Goal: Task Accomplishment & Management: Complete application form

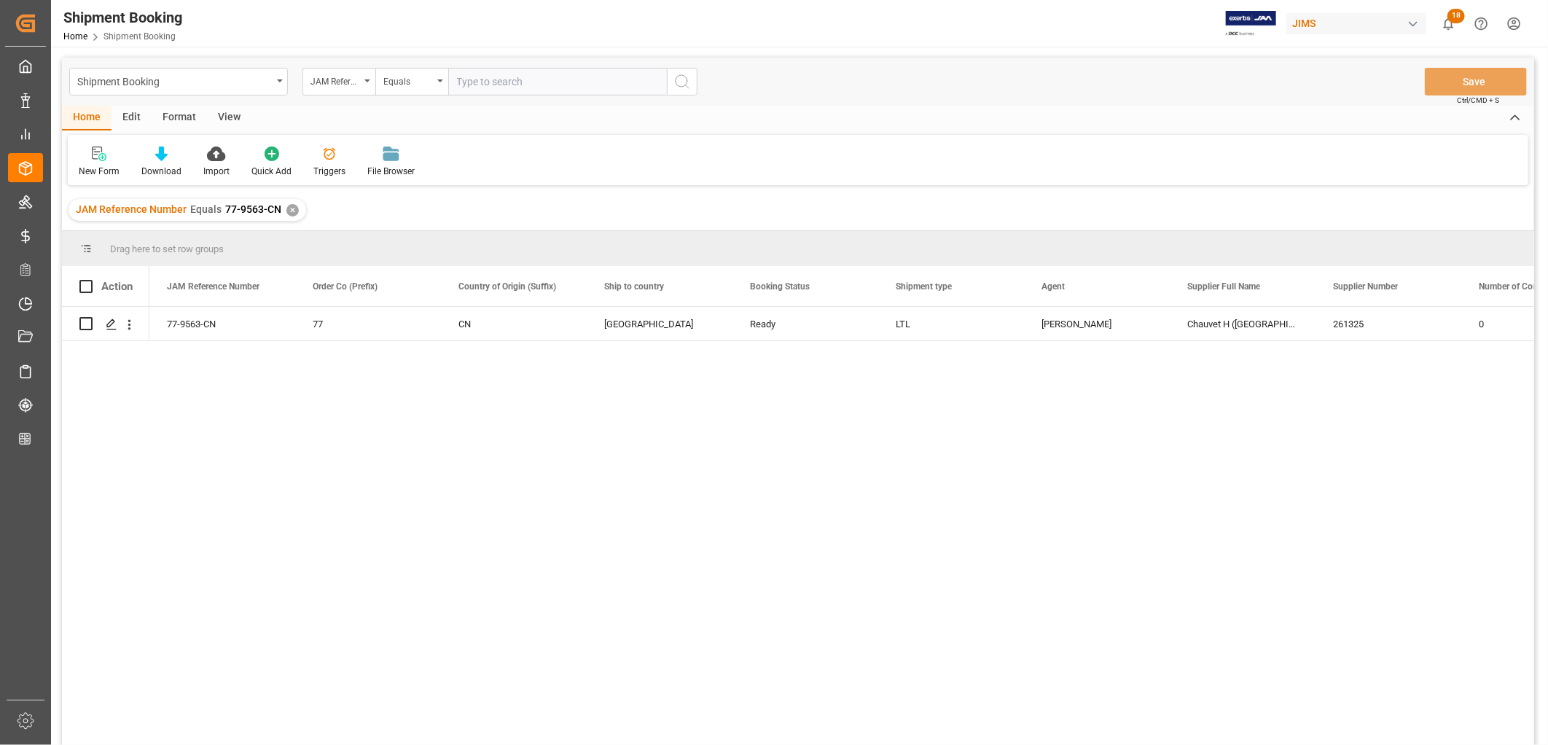
click at [479, 77] on input "text" at bounding box center [557, 82] width 219 height 28
type input "22-9527-MY"
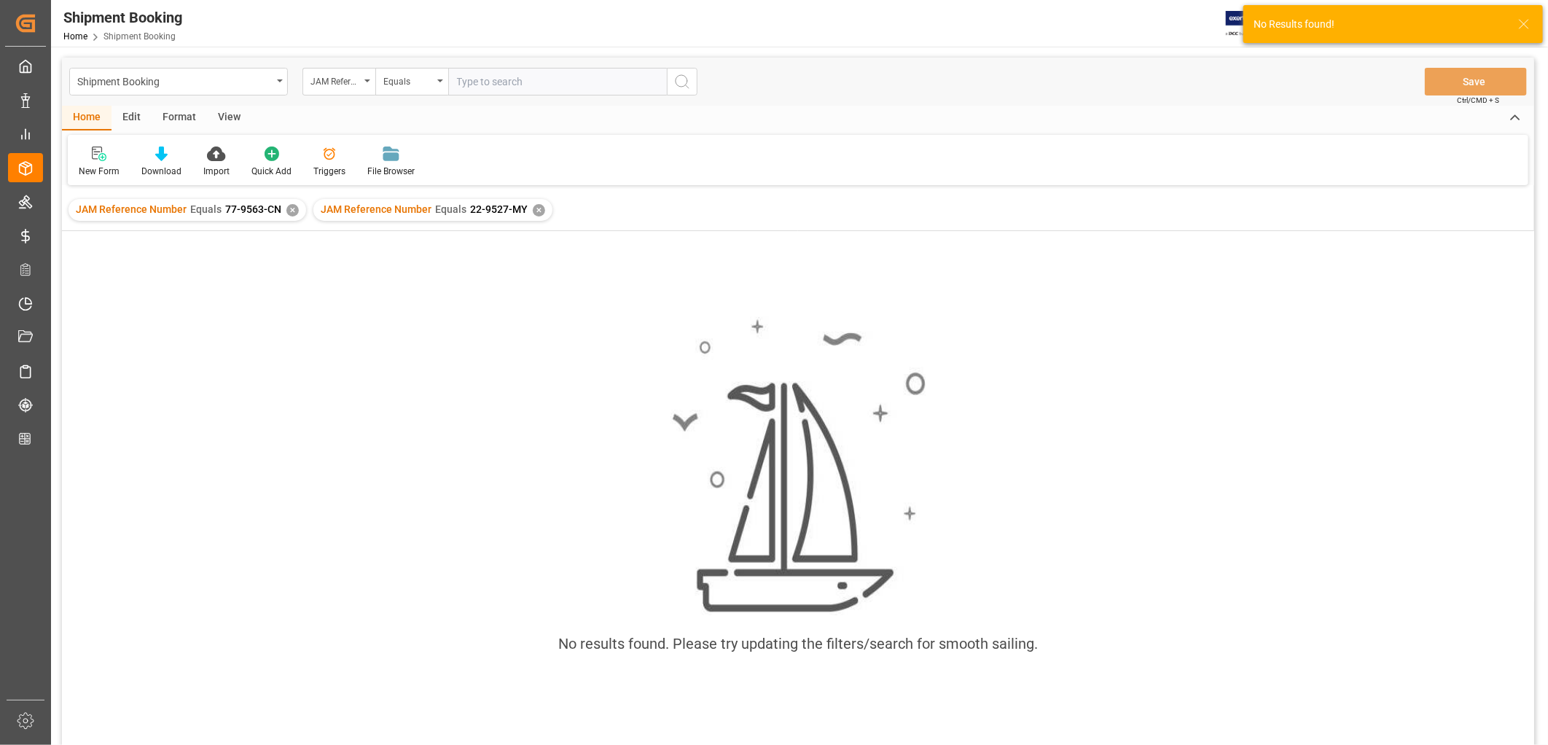
click at [294, 207] on div "✕" at bounding box center [292, 210] width 12 height 12
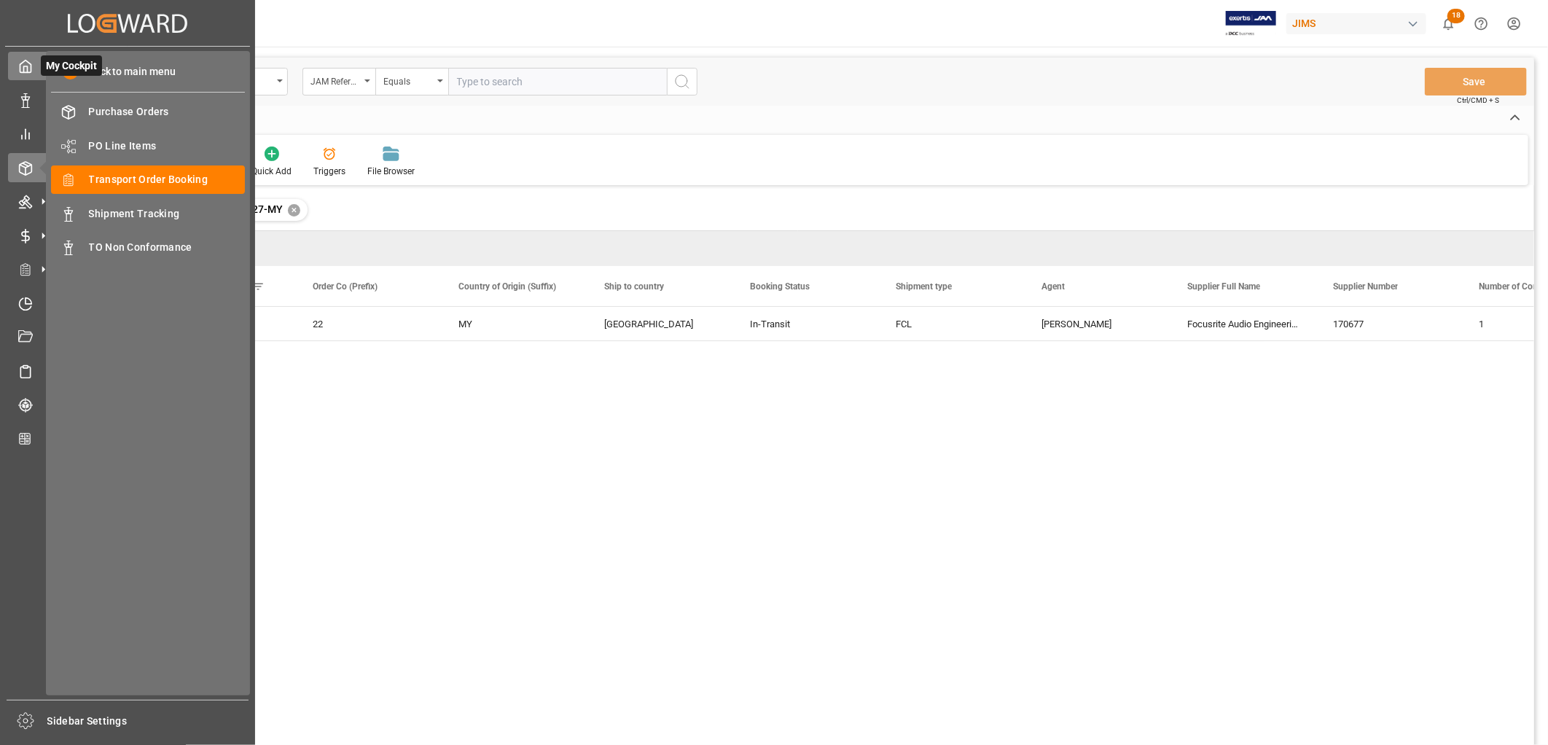
click at [24, 66] on polyline at bounding box center [26, 69] width 4 height 6
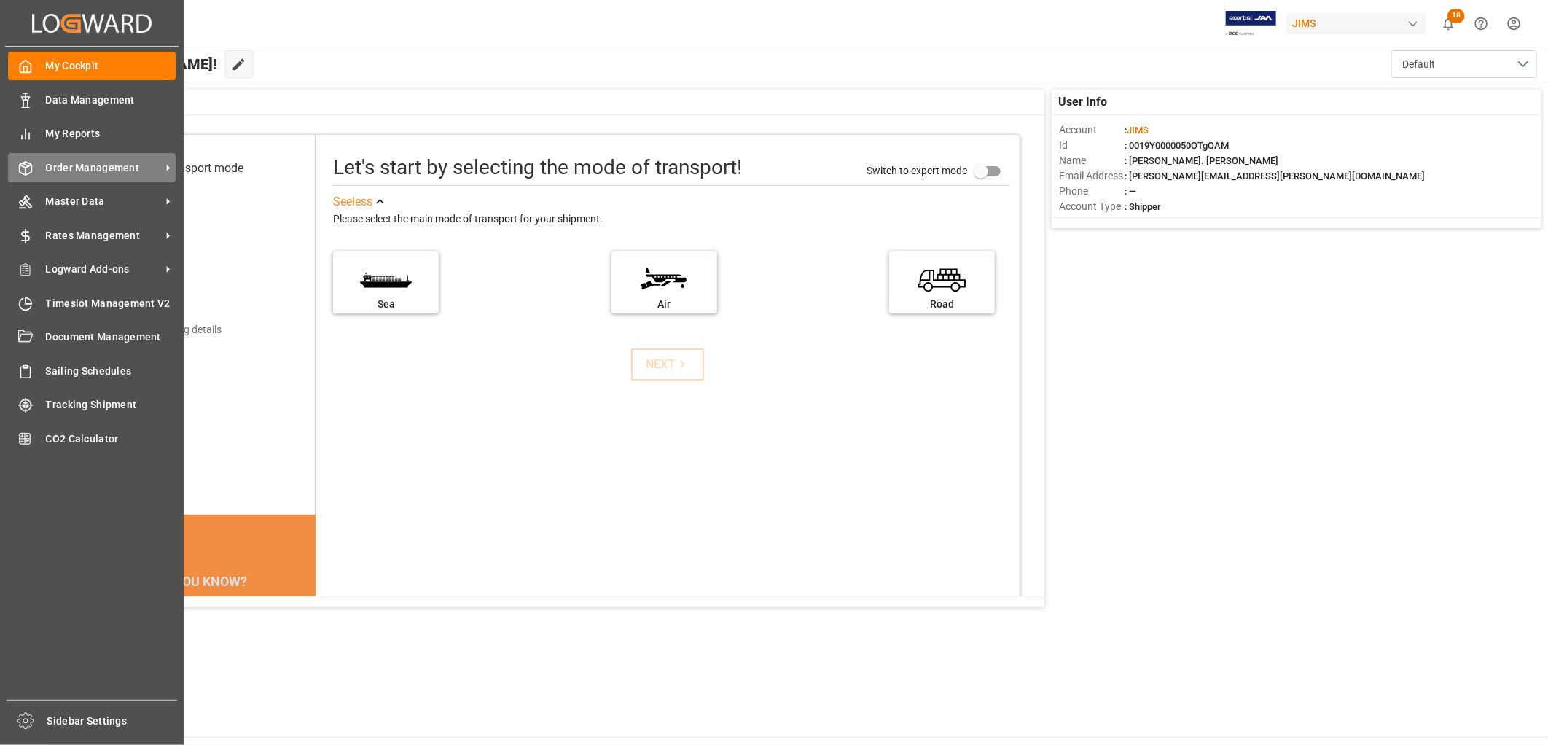
click at [107, 165] on span "Order Management" at bounding box center [103, 167] width 115 height 15
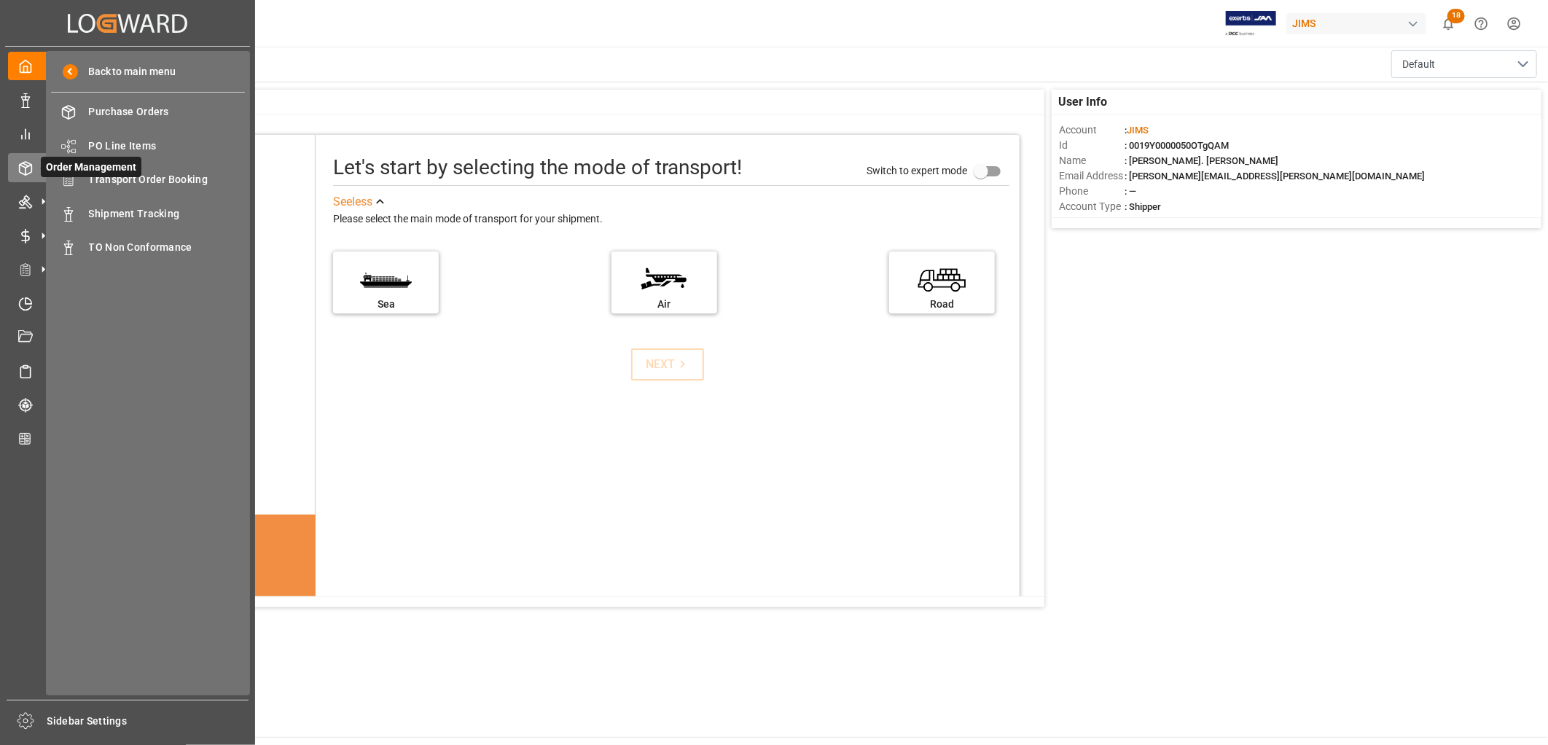
click at [138, 171] on span "Order Management" at bounding box center [91, 167] width 101 height 20
click at [147, 178] on span "Transport Order Booking" at bounding box center [167, 179] width 157 height 15
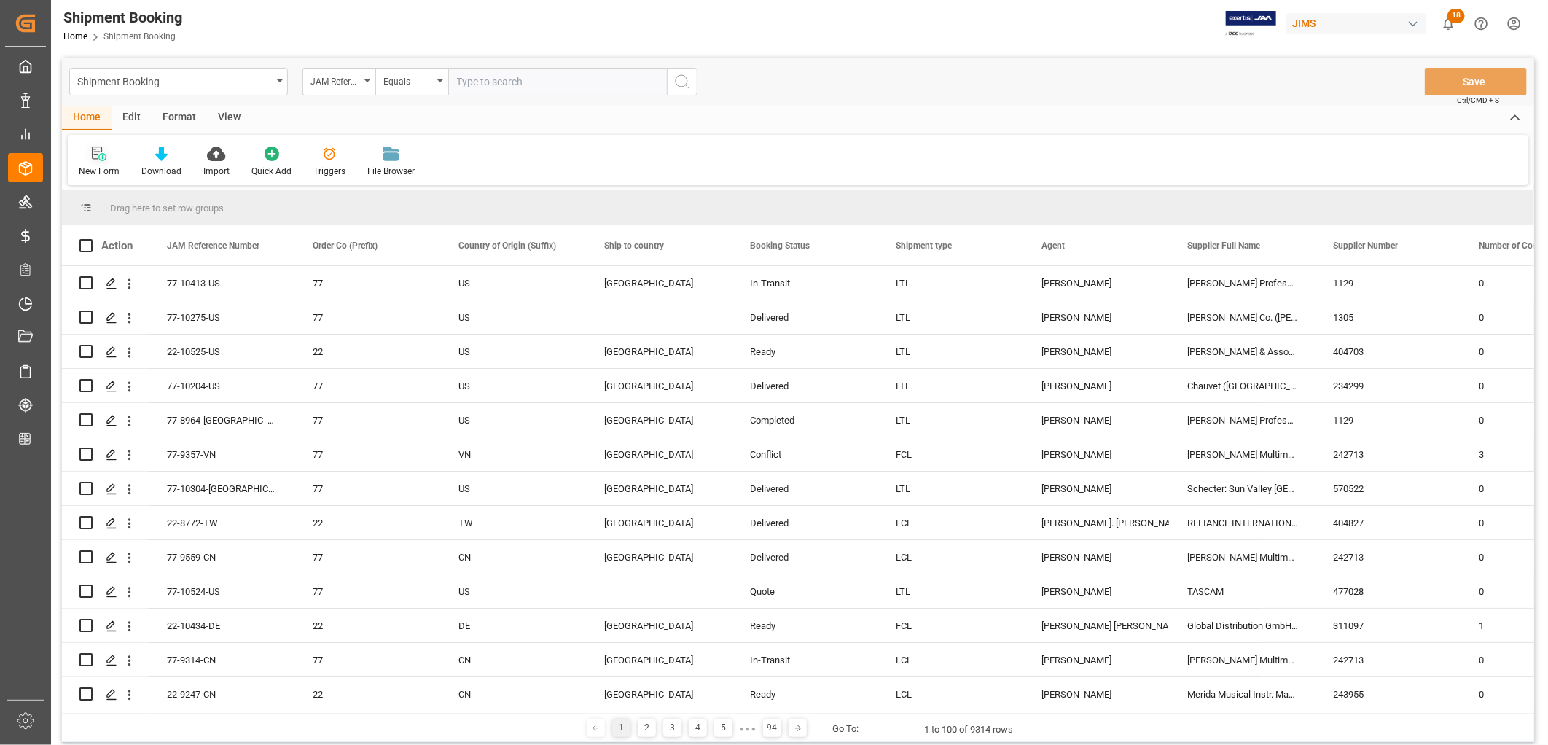
click at [97, 149] on icon at bounding box center [99, 153] width 15 height 15
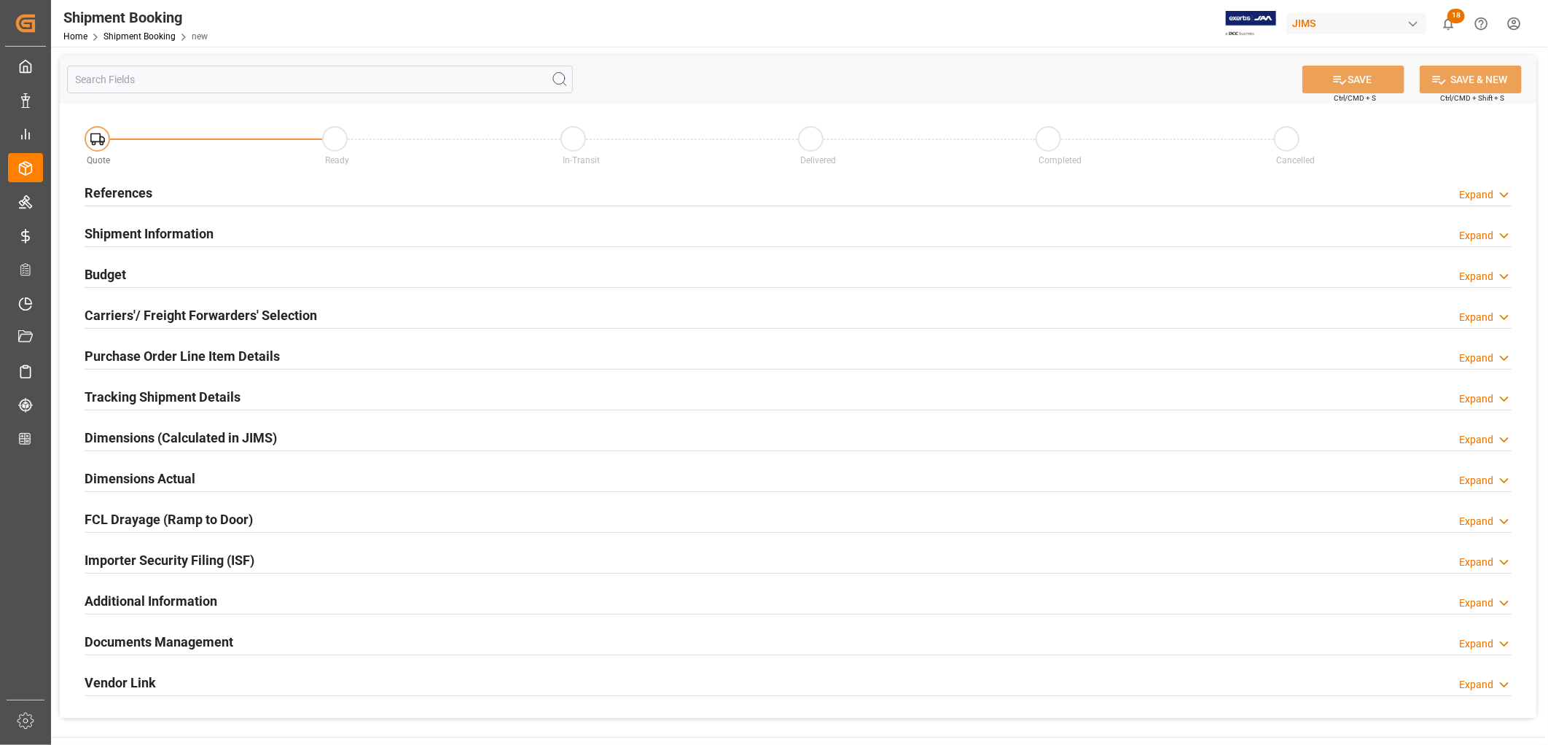
click at [128, 188] on h2 "References" at bounding box center [119, 193] width 68 height 20
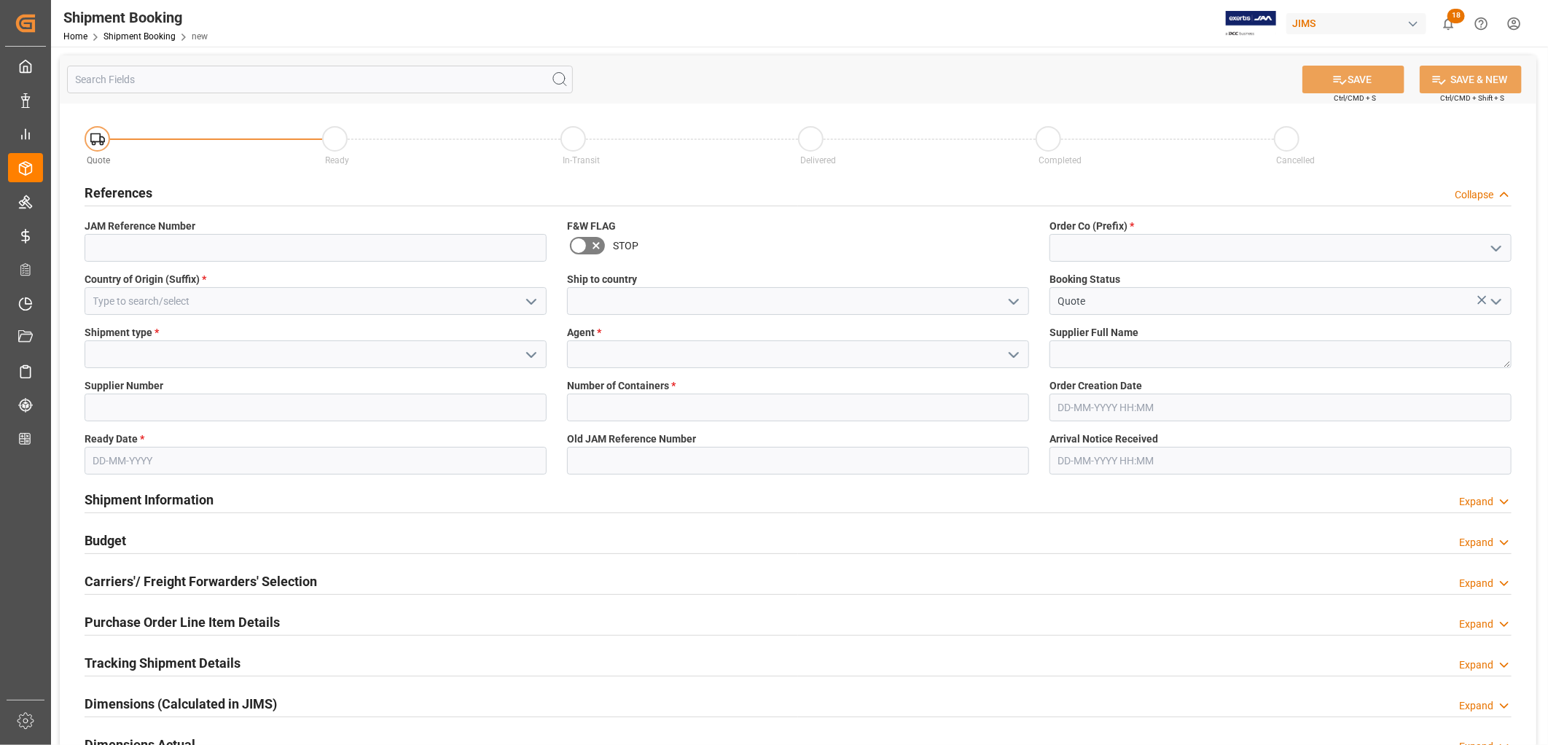
click at [1498, 246] on icon "open menu" at bounding box center [1495, 248] width 17 height 17
click at [1075, 311] on div "77" at bounding box center [1280, 313] width 461 height 33
type input "77"
click at [1010, 299] on polyline "open menu" at bounding box center [1013, 301] width 9 height 4
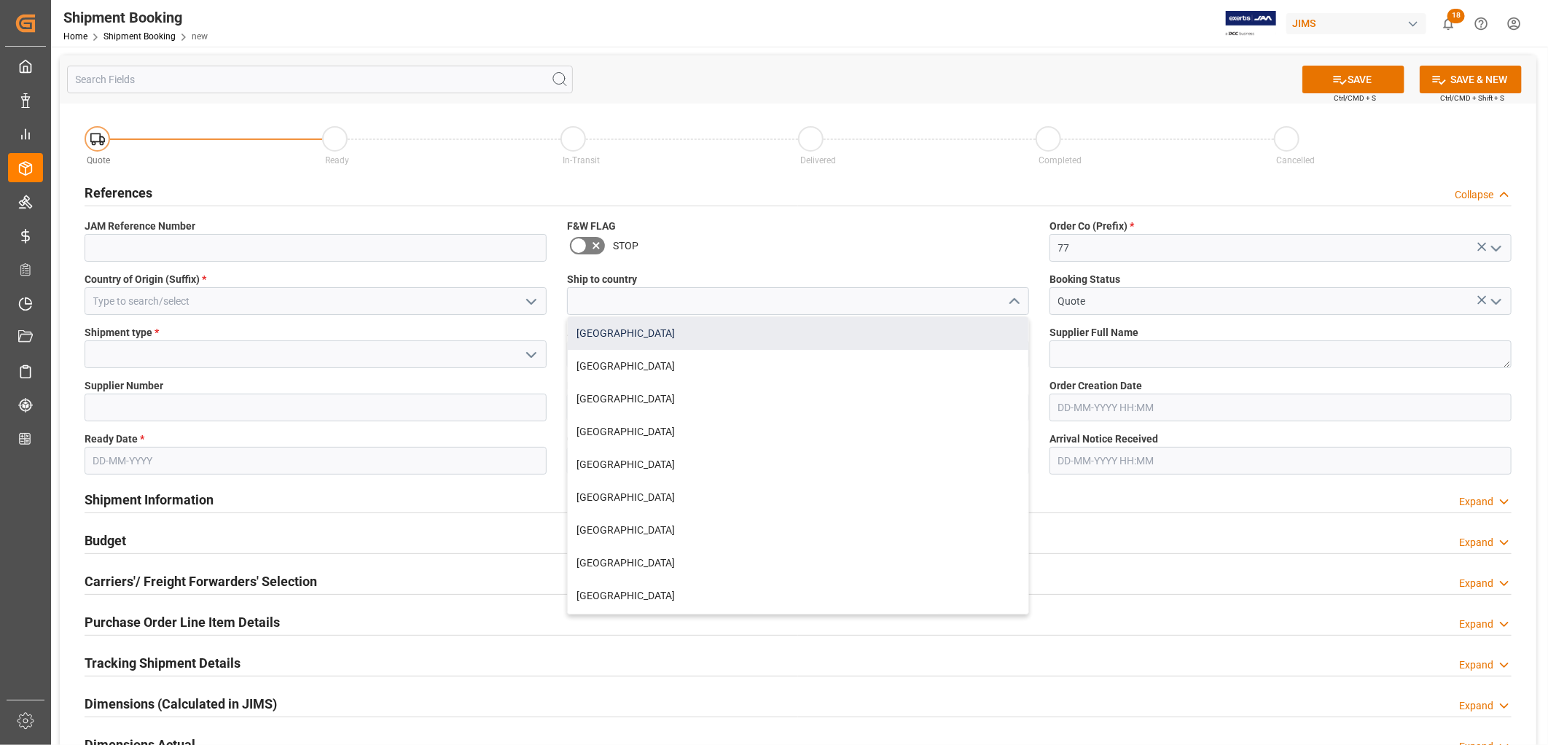
click at [603, 331] on div "[GEOGRAPHIC_DATA]" at bounding box center [798, 333] width 461 height 33
type input "[GEOGRAPHIC_DATA]"
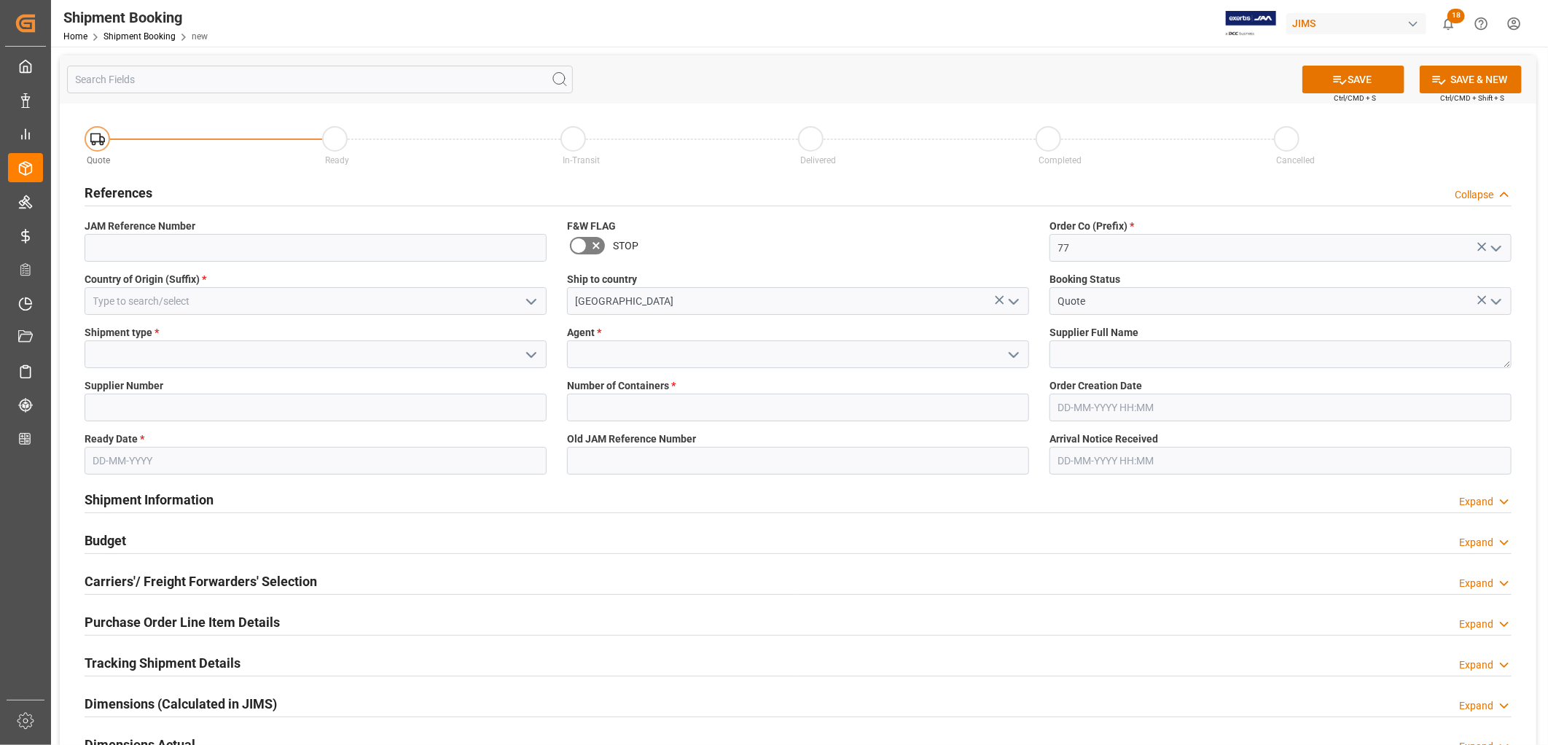
click at [530, 296] on icon "open menu" at bounding box center [530, 301] width 17 height 17
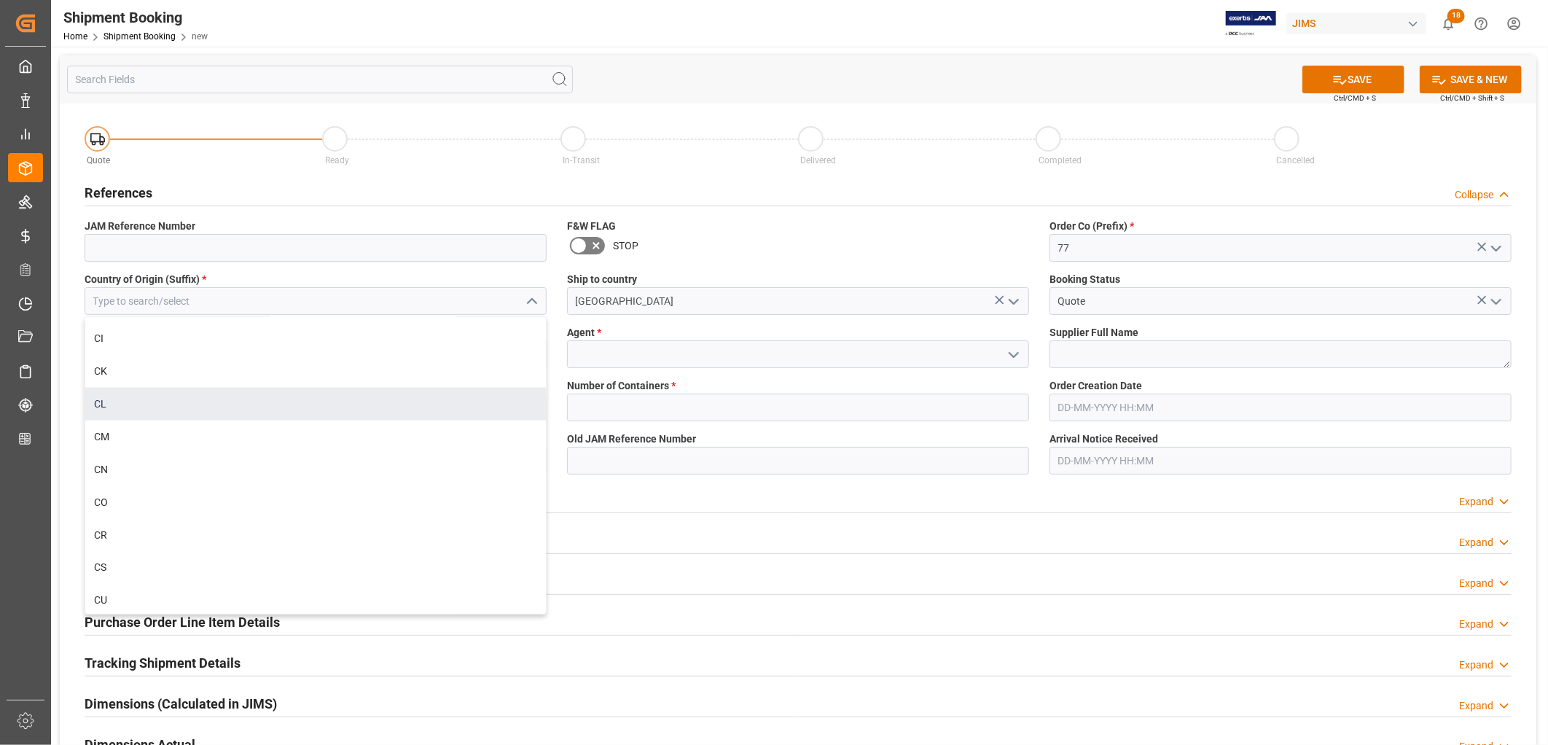
scroll to position [1538, 0]
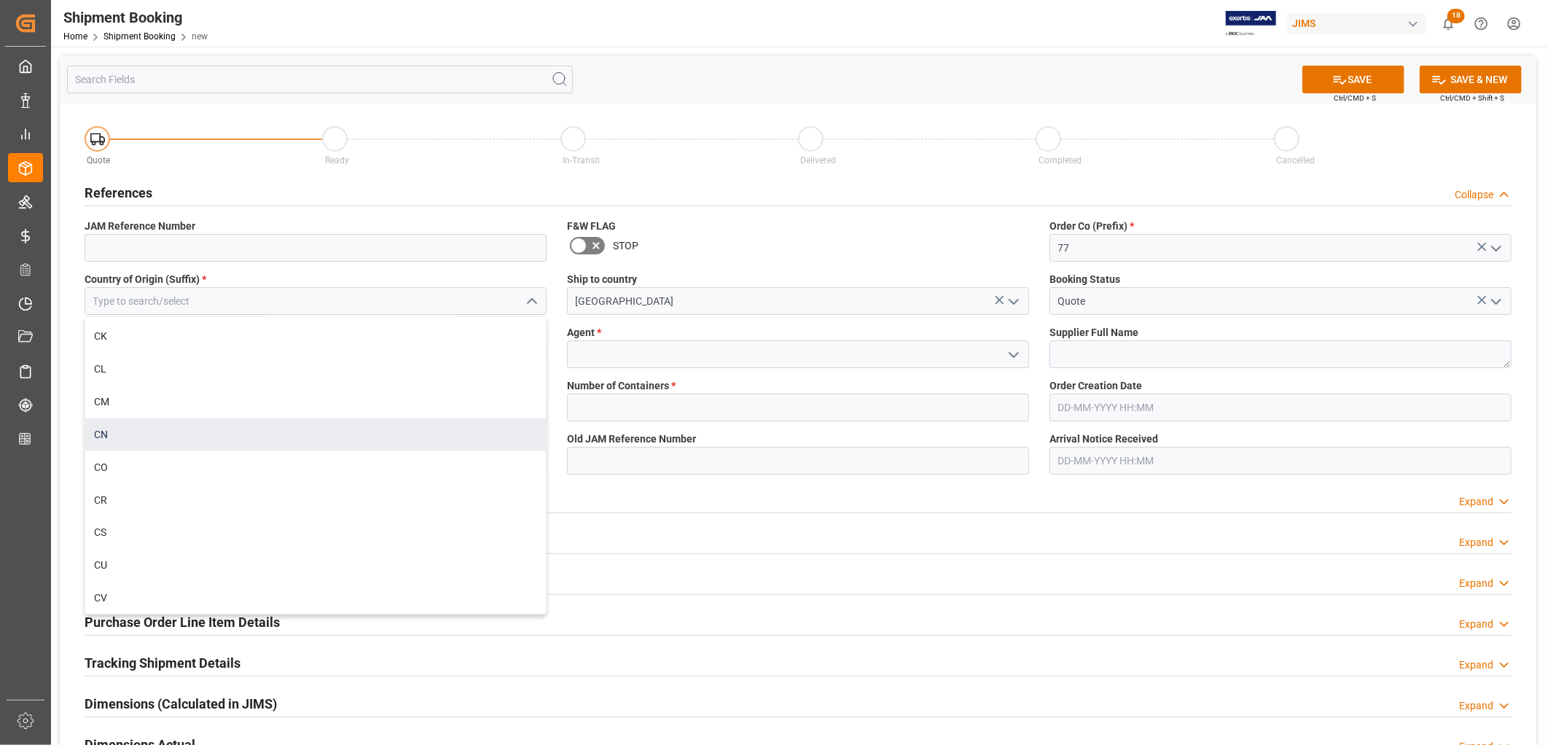
click at [95, 431] on div "CN" at bounding box center [315, 434] width 461 height 33
type input "CN"
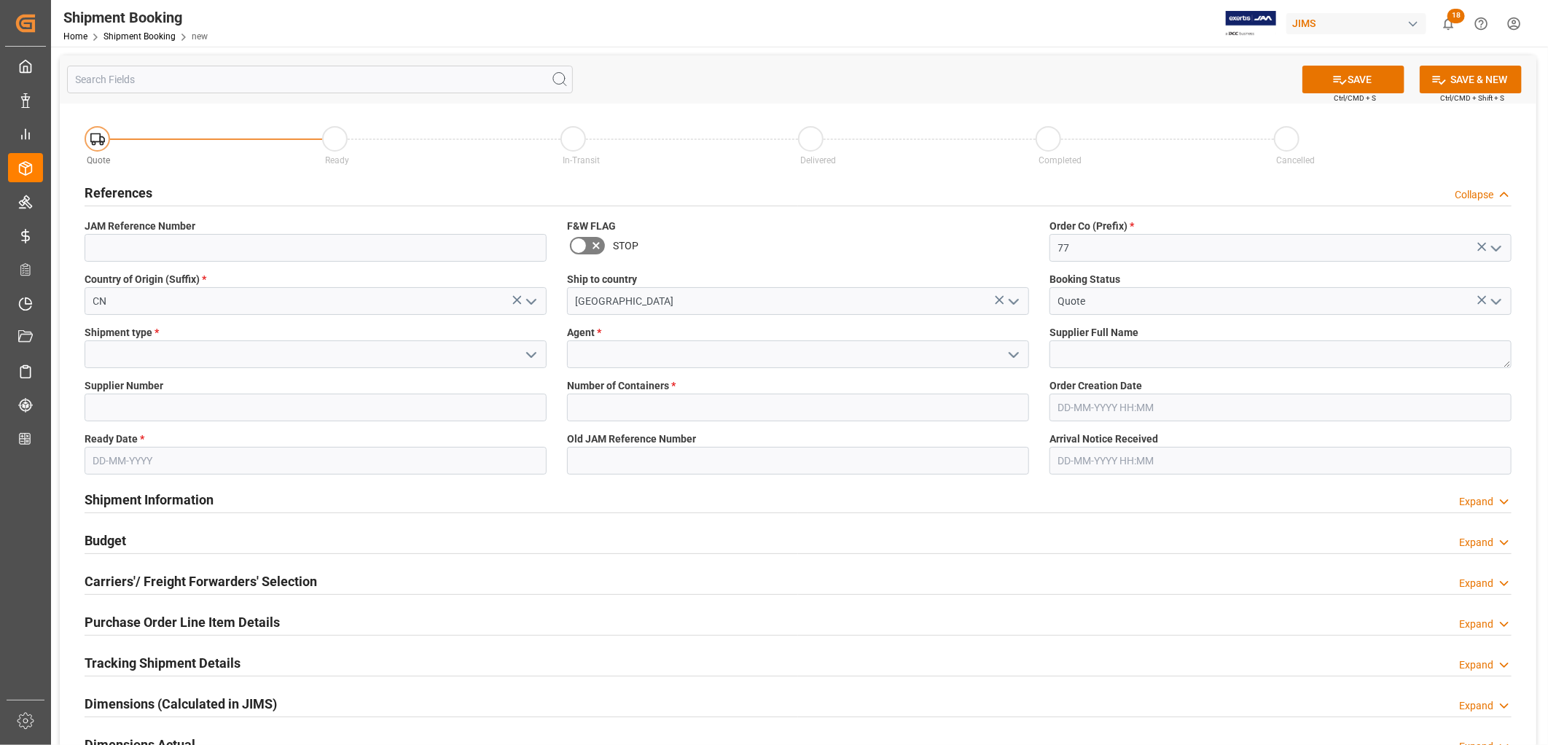
click at [1011, 352] on icon "open menu" at bounding box center [1013, 354] width 17 height 17
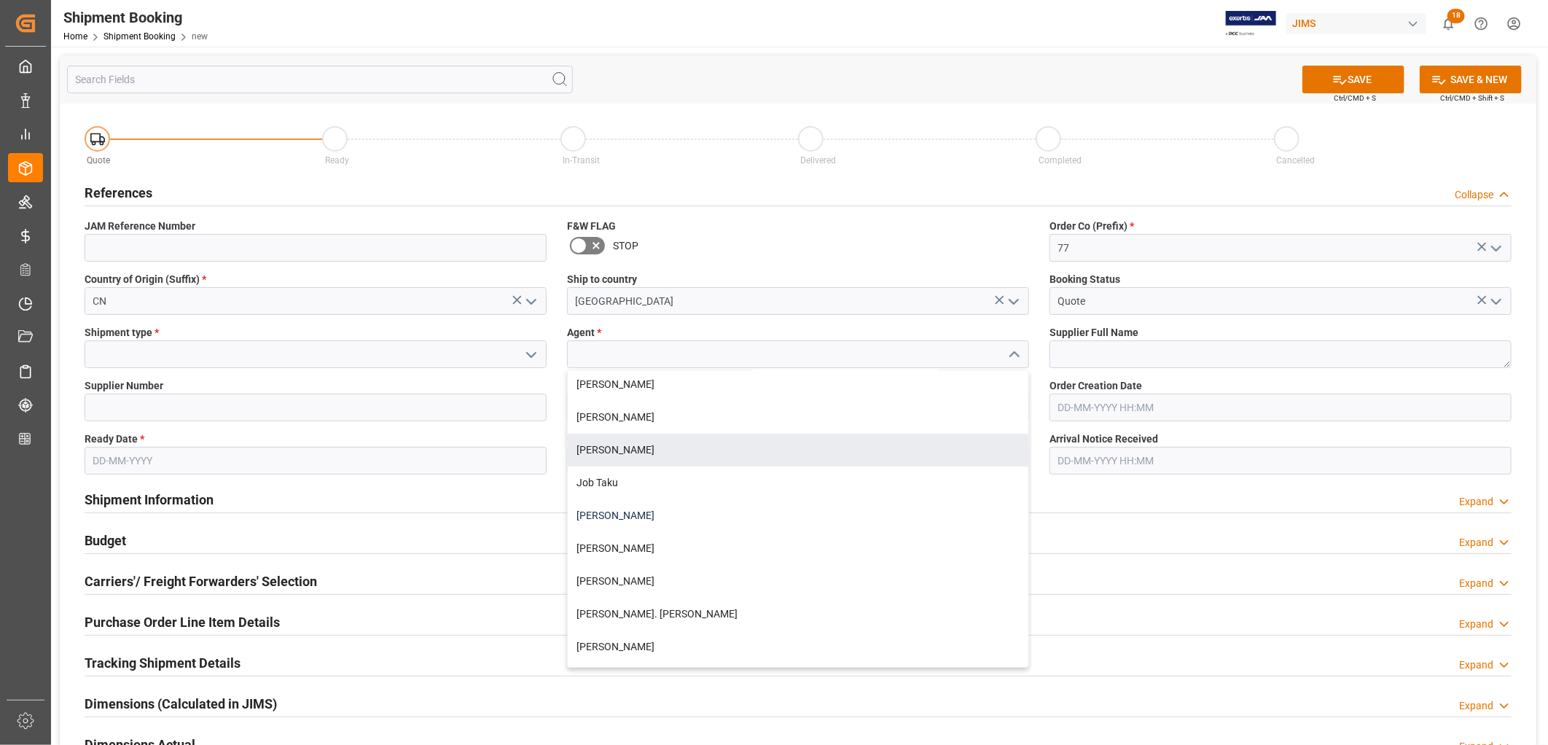
scroll to position [324, 0]
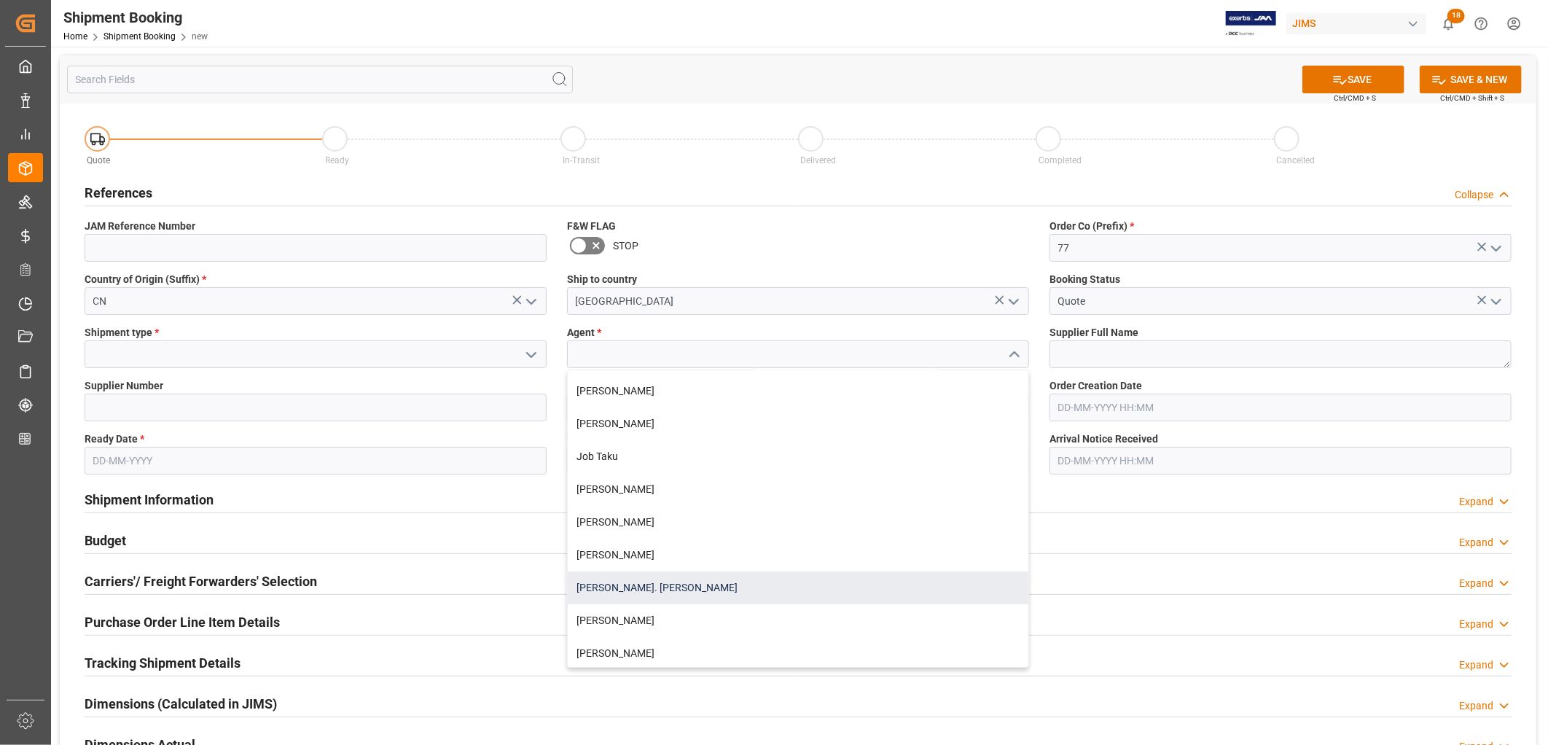
click at [596, 579] on div "[PERSON_NAME]. [PERSON_NAME]" at bounding box center [798, 587] width 461 height 33
type input "[PERSON_NAME]. [PERSON_NAME]"
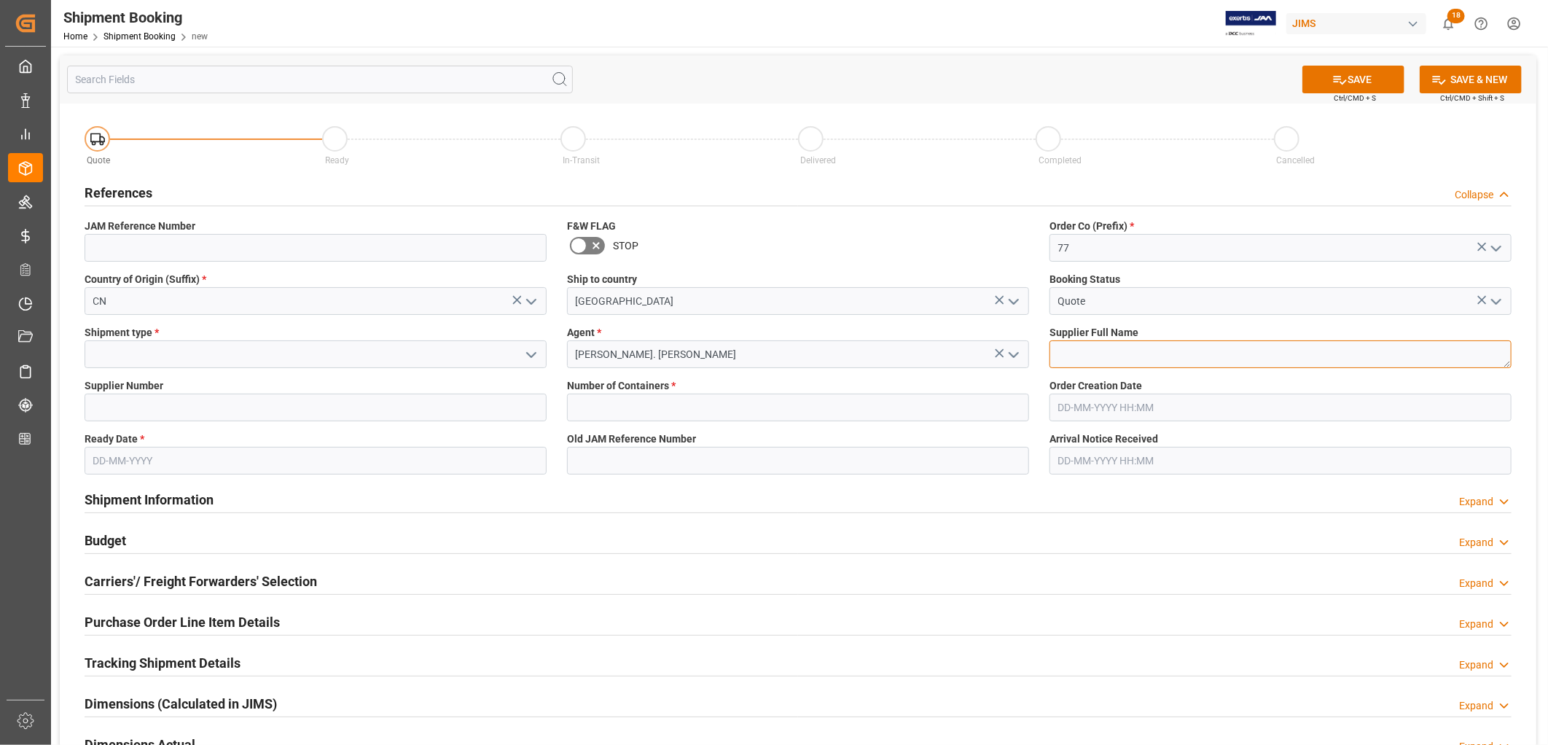
click at [1093, 358] on textarea at bounding box center [1280, 354] width 462 height 28
click at [535, 350] on icon "open menu" at bounding box center [530, 354] width 17 height 17
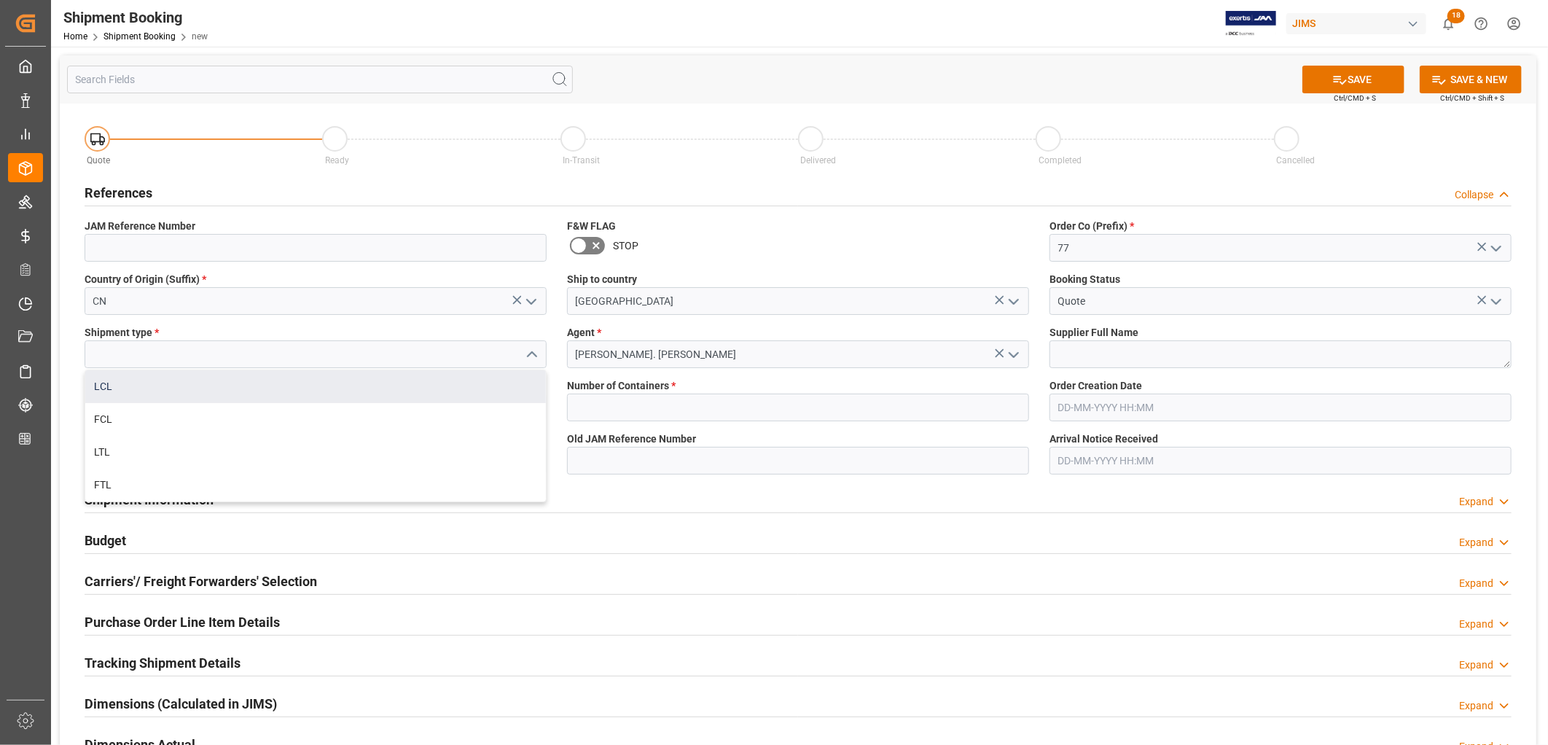
click at [103, 385] on div "LCL" at bounding box center [315, 386] width 461 height 33
type input "LCL"
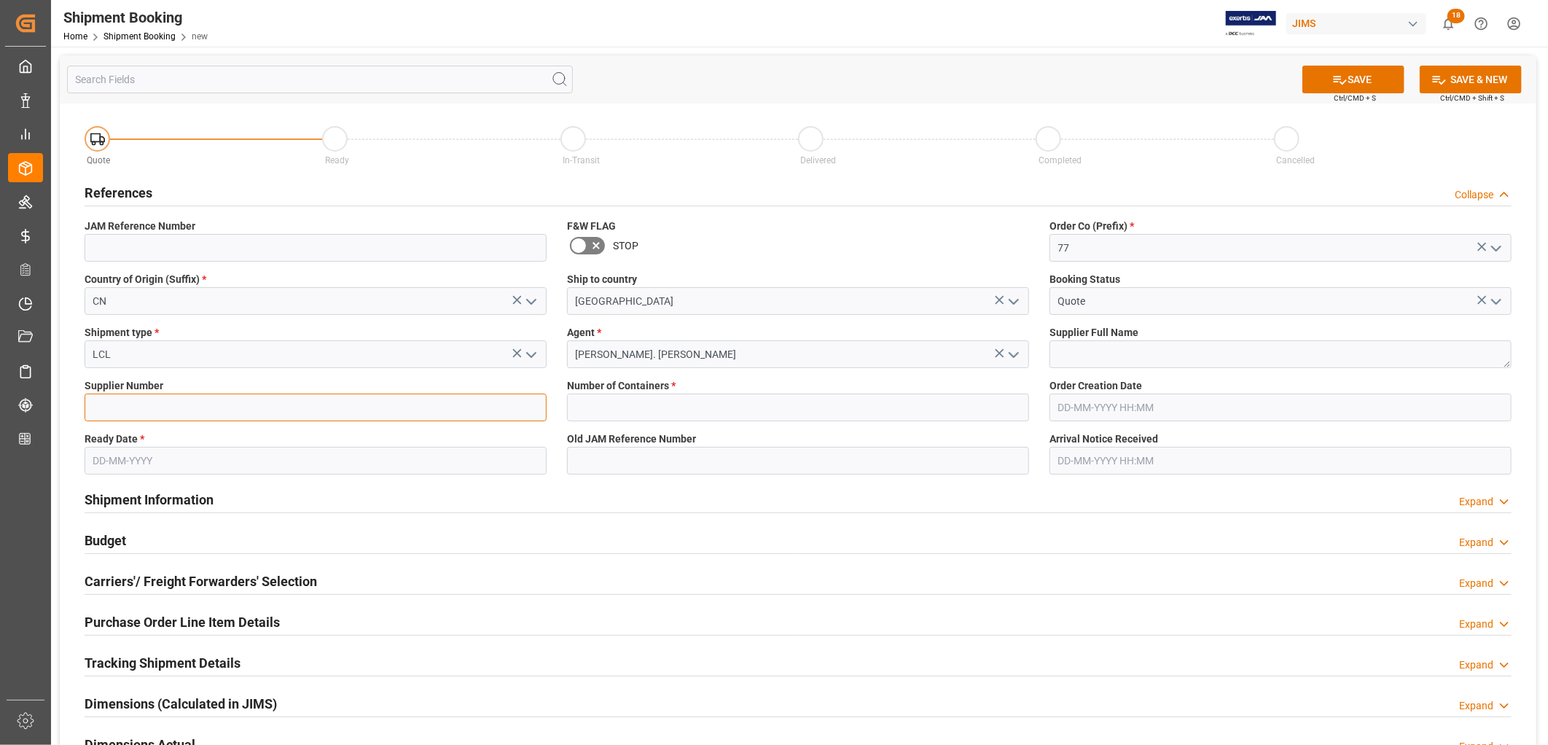
click at [137, 401] on input at bounding box center [316, 407] width 462 height 28
type input "404733"
click at [1058, 357] on textarea at bounding box center [1280, 354] width 462 height 28
click at [1068, 361] on textarea at bounding box center [1280, 354] width 462 height 28
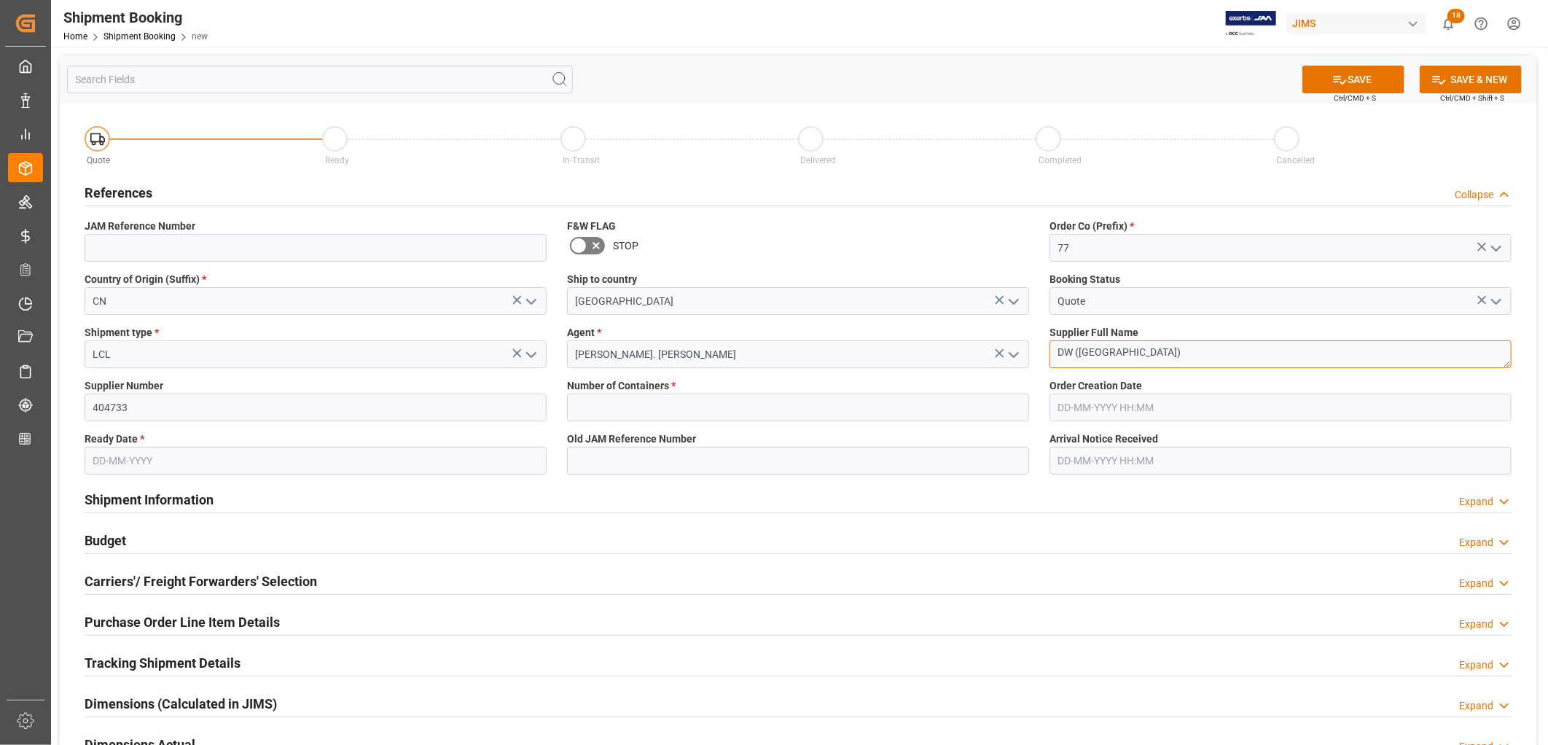
type textarea "DW ([GEOGRAPHIC_DATA])"
click at [1358, 76] on button "SAVE" at bounding box center [1353, 80] width 102 height 28
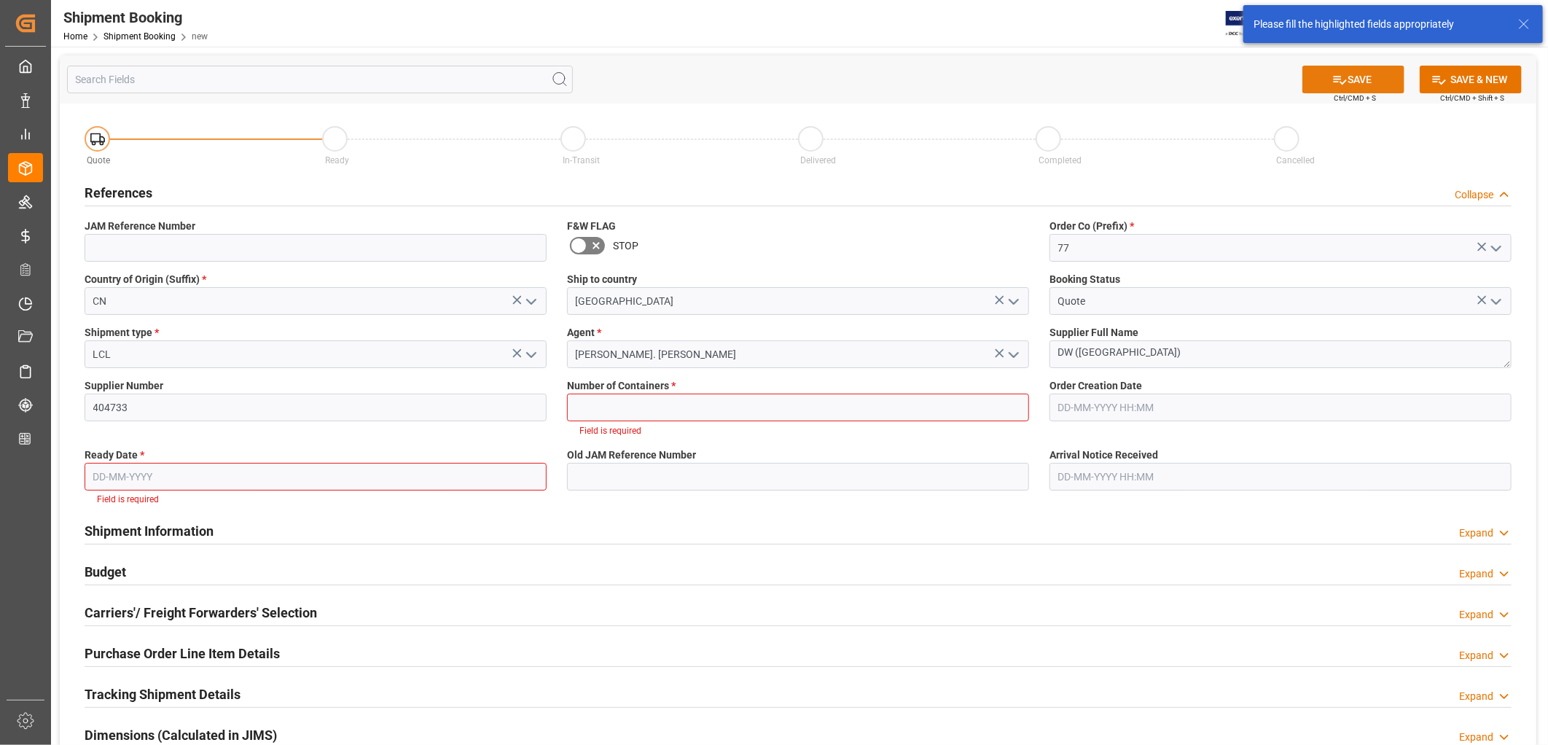
scroll to position [11, 0]
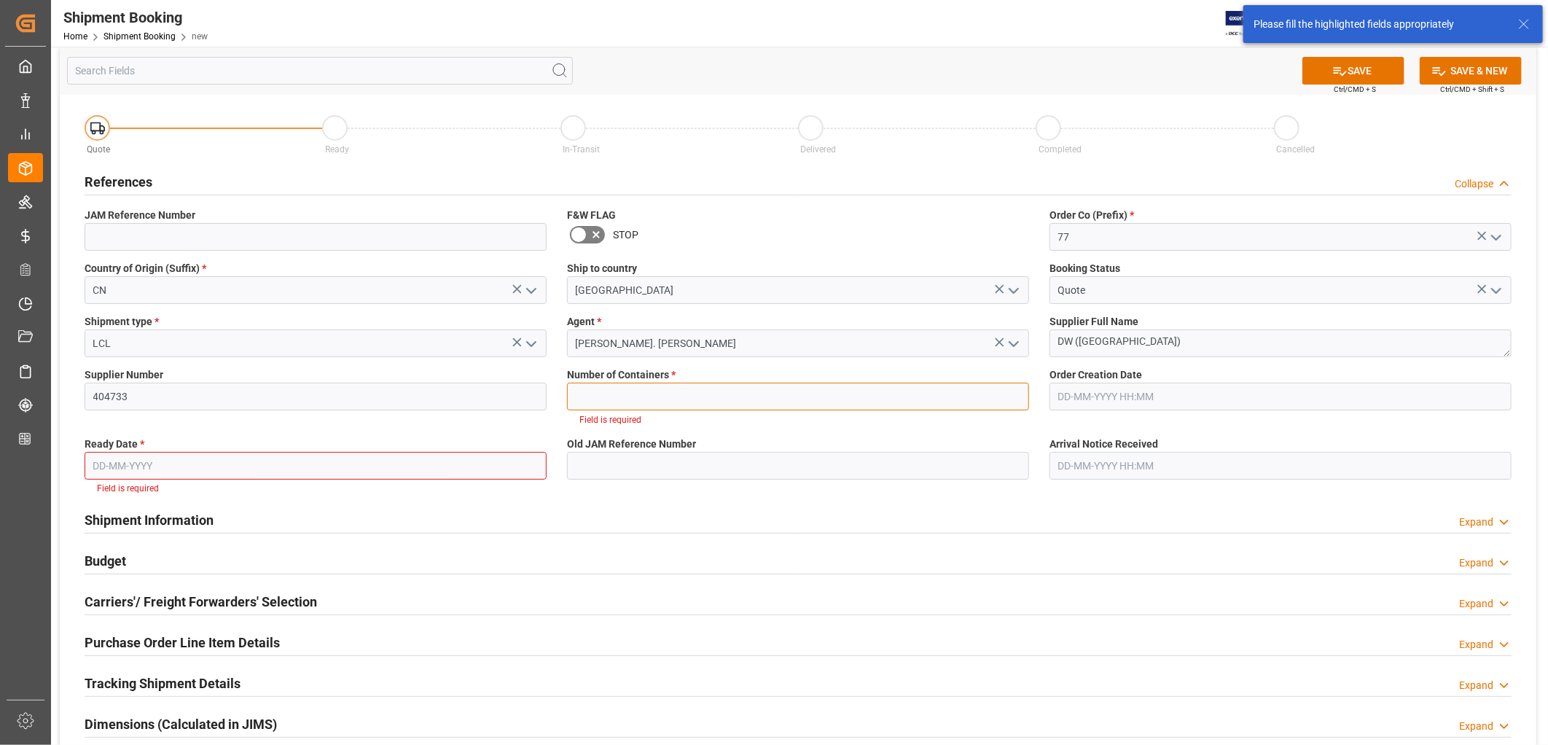
click at [611, 394] on input "text" at bounding box center [798, 397] width 462 height 28
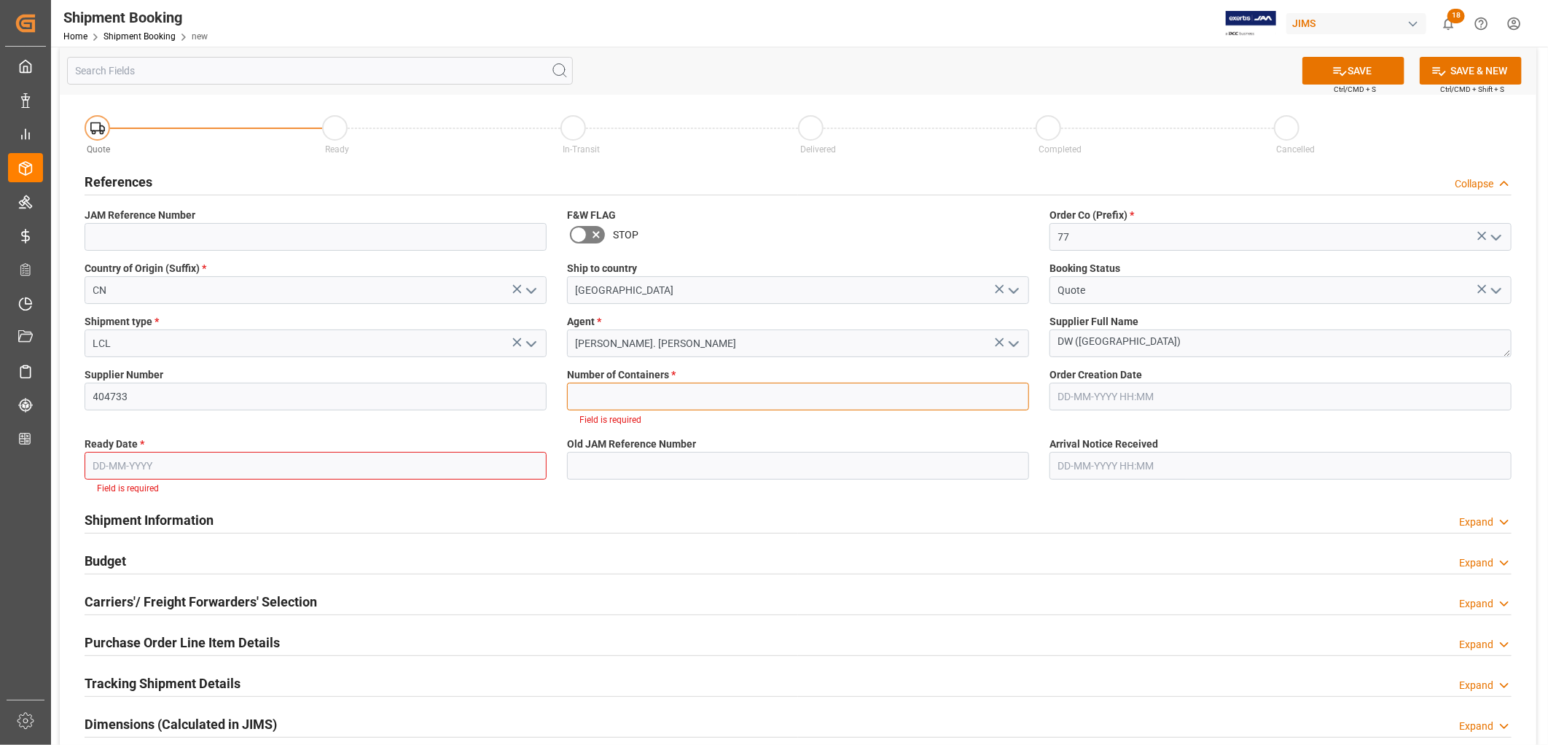
type input "0"
type input "[DATE]"
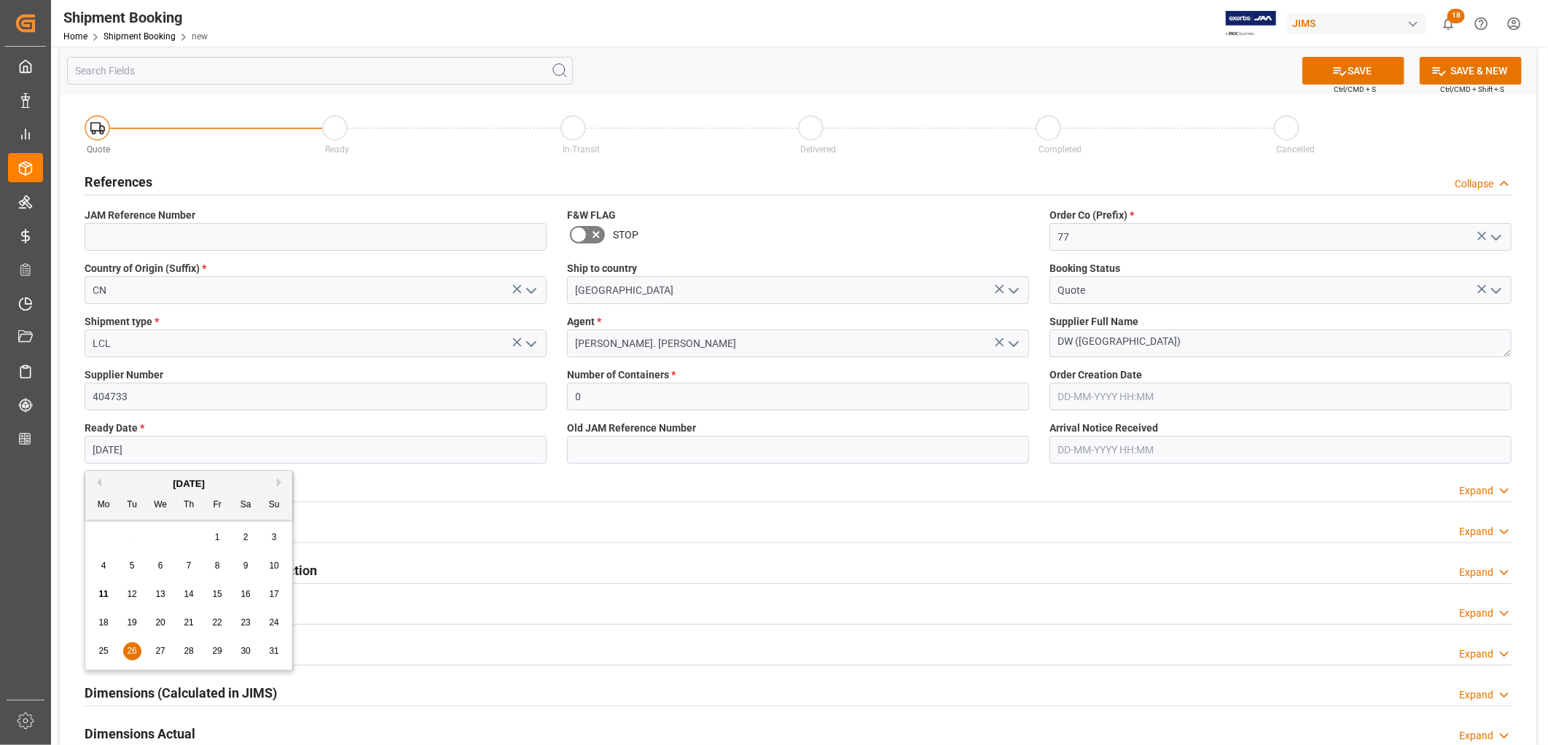
click at [152, 443] on input "[DATE]" at bounding box center [316, 450] width 462 height 28
click at [128, 649] on span "26" at bounding box center [131, 651] width 9 height 10
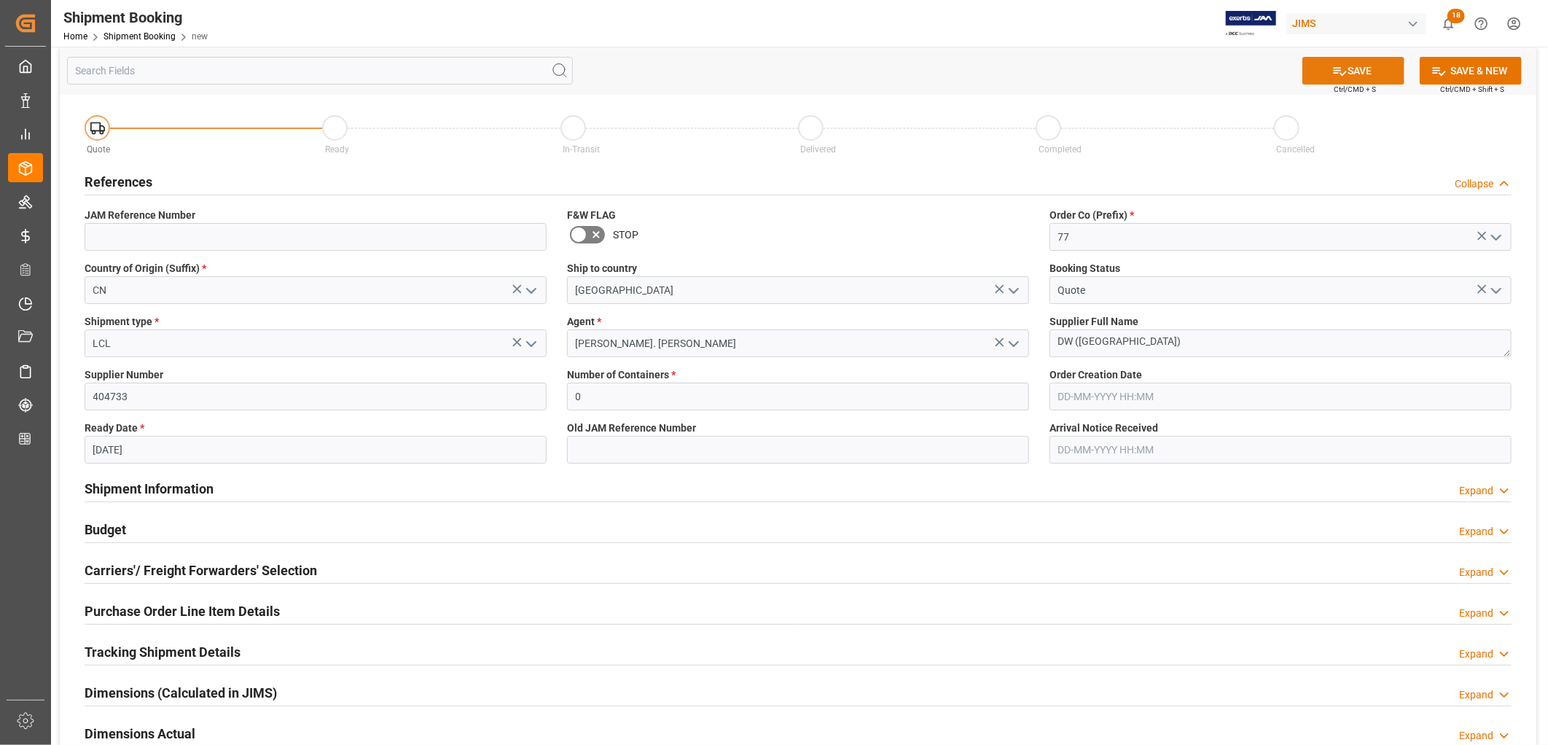
click at [1364, 66] on button "SAVE" at bounding box center [1353, 71] width 102 height 28
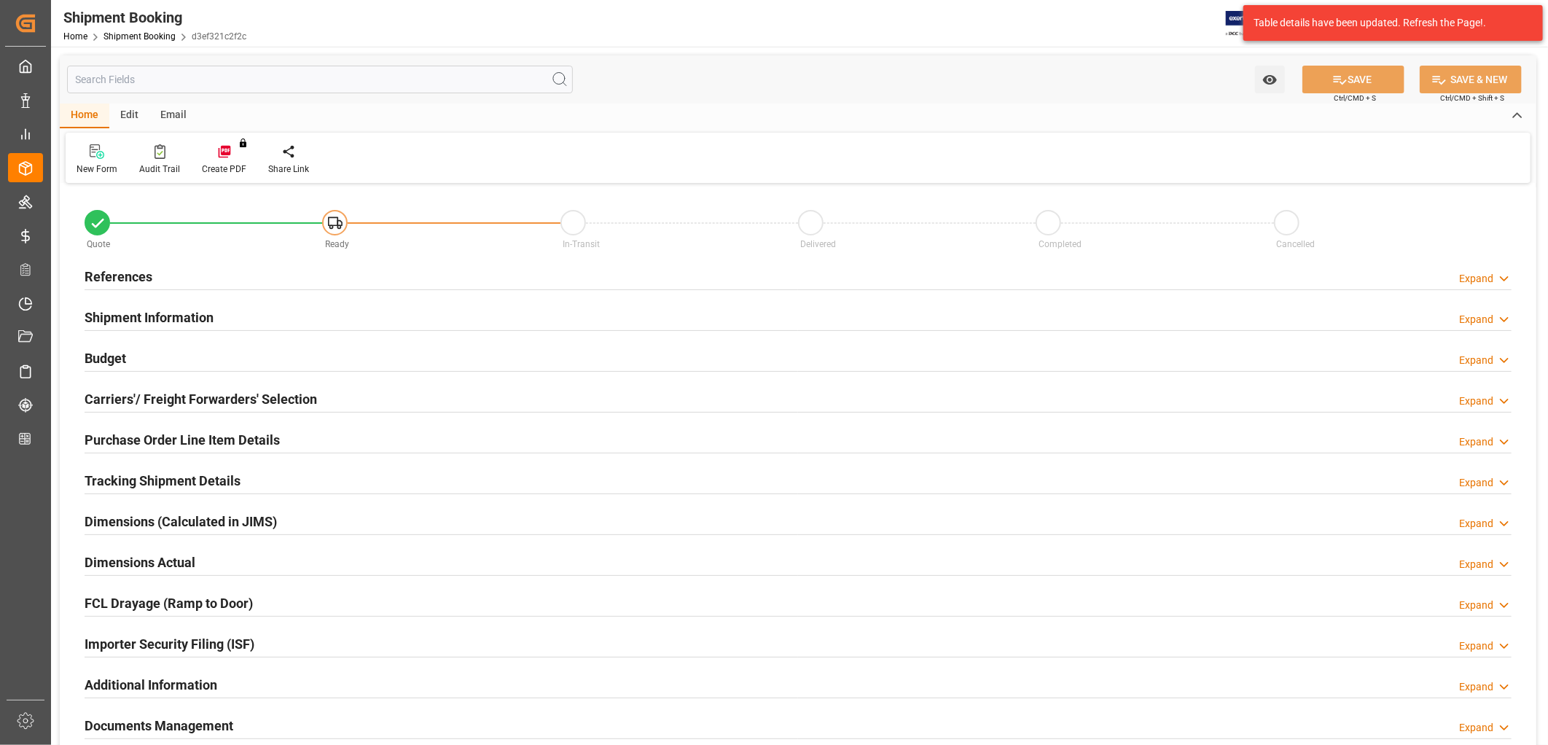
type input "0"
type input "[DATE]"
click at [138, 275] on h2 "References" at bounding box center [119, 277] width 68 height 20
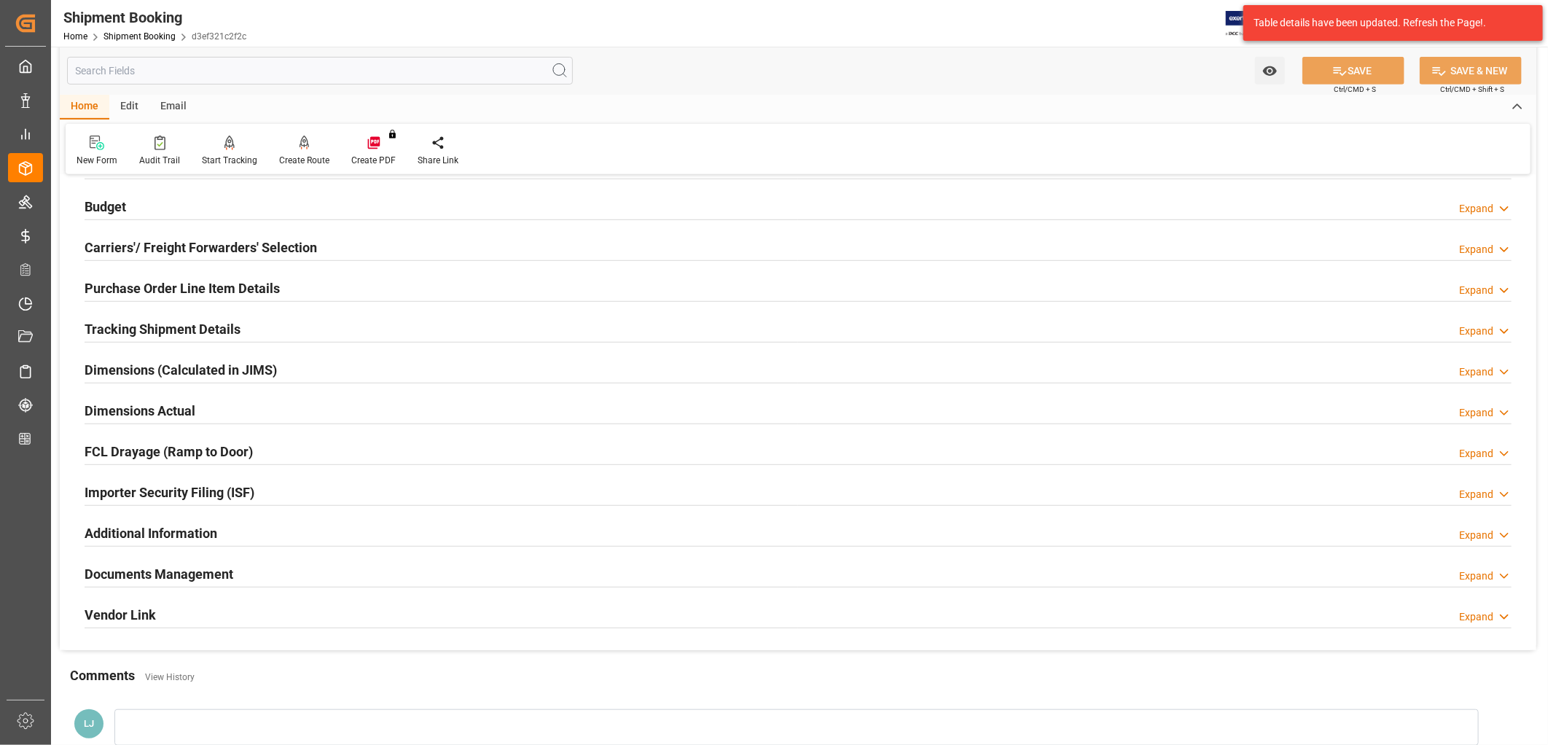
scroll to position [485, 0]
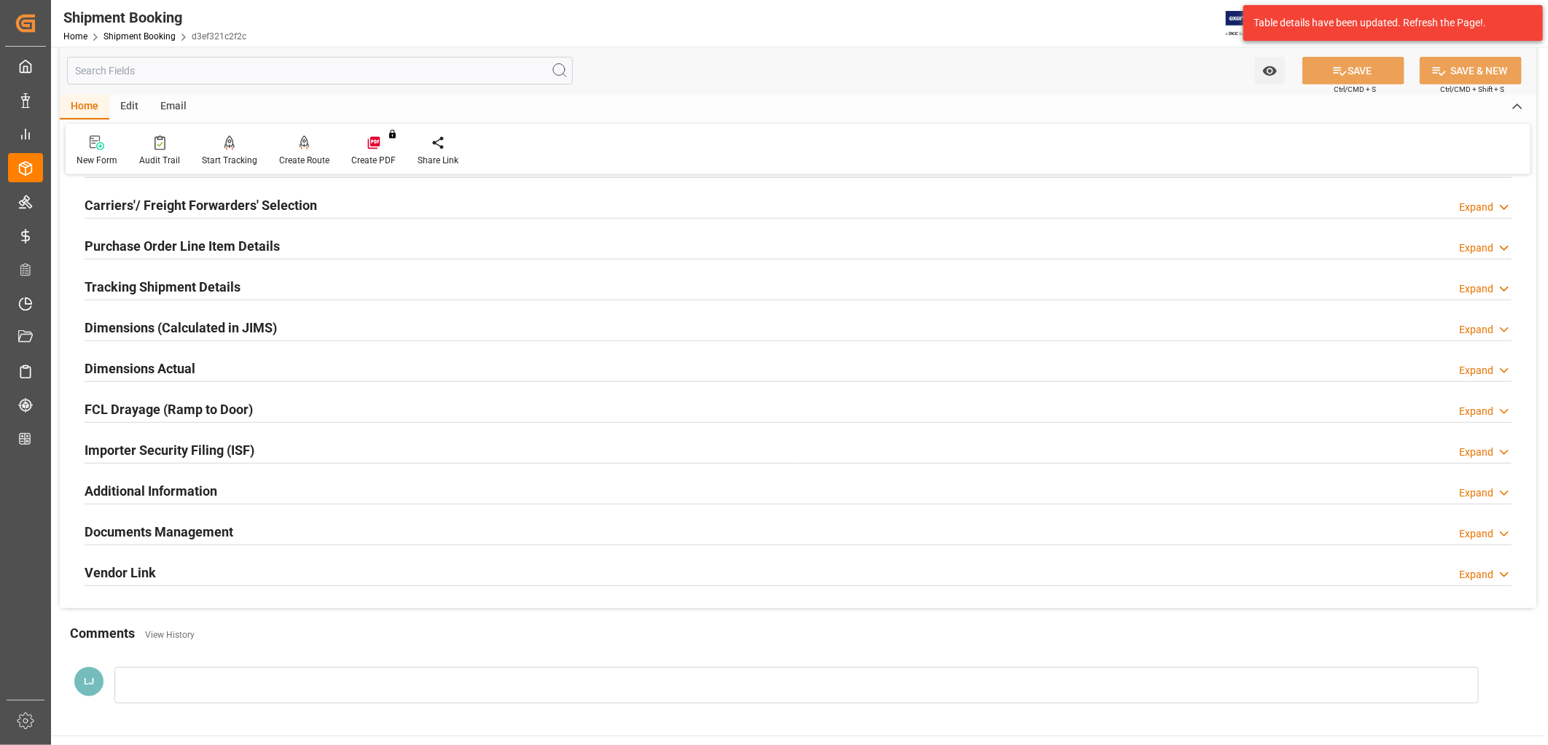
click at [162, 530] on h2 "Documents Management" at bounding box center [159, 532] width 149 height 20
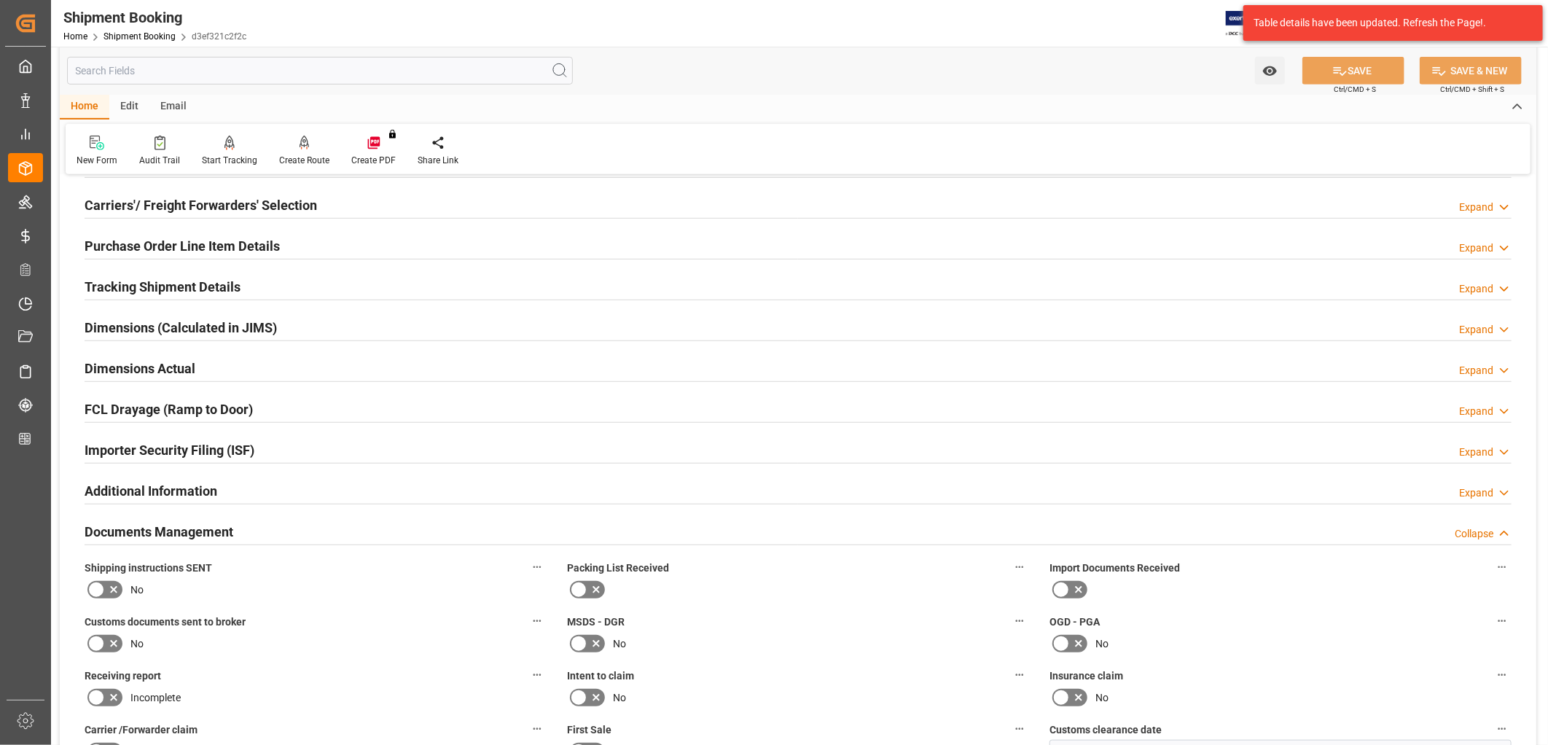
click at [96, 588] on icon at bounding box center [96, 589] width 9 height 7
click at [0, 0] on input "checkbox" at bounding box center [0, 0] width 0 height 0
click at [580, 588] on icon at bounding box center [578, 589] width 17 height 17
click at [0, 0] on input "checkbox" at bounding box center [0, 0] width 0 height 0
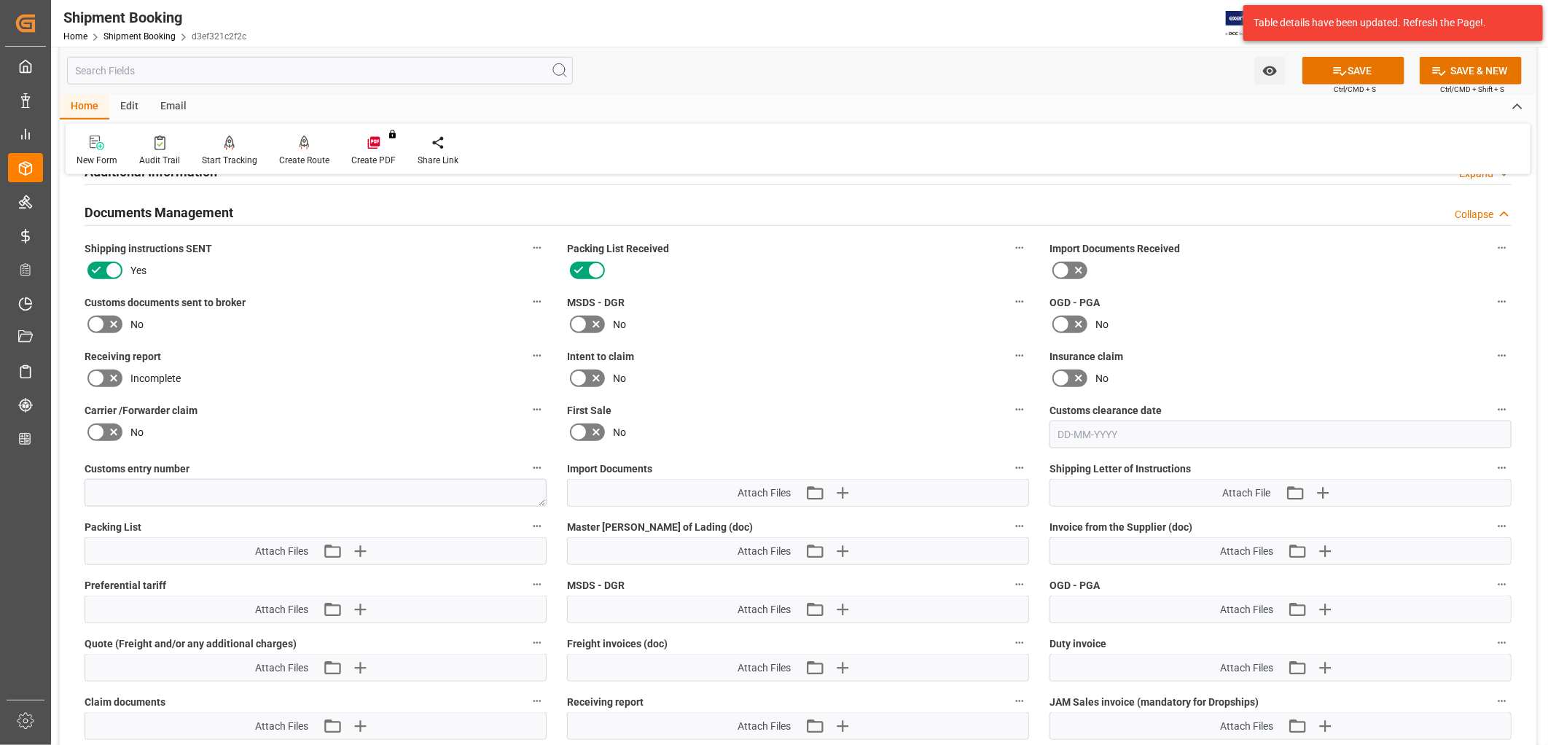
scroll to position [810, 0]
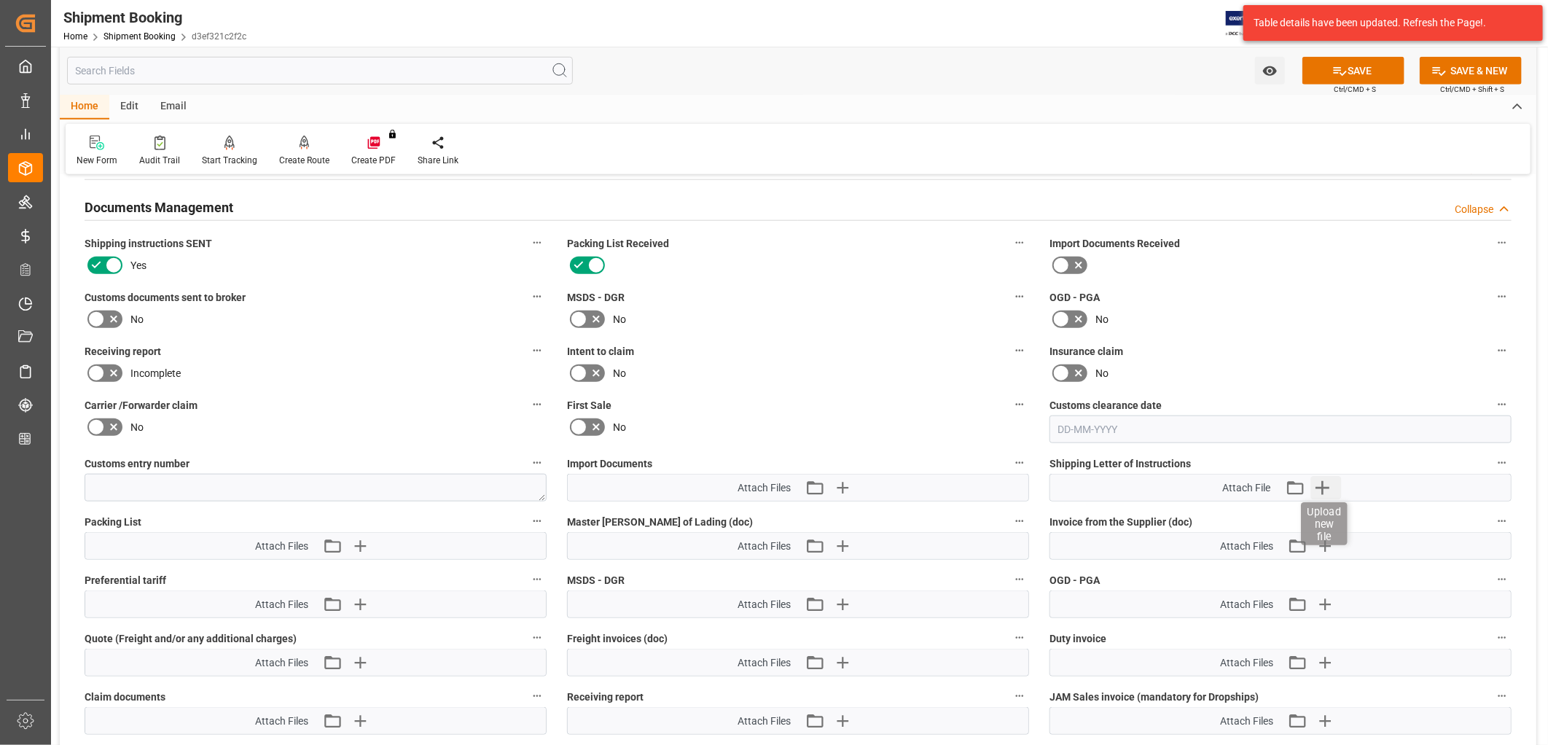
click at [1326, 483] on icon "button" at bounding box center [1322, 488] width 14 height 14
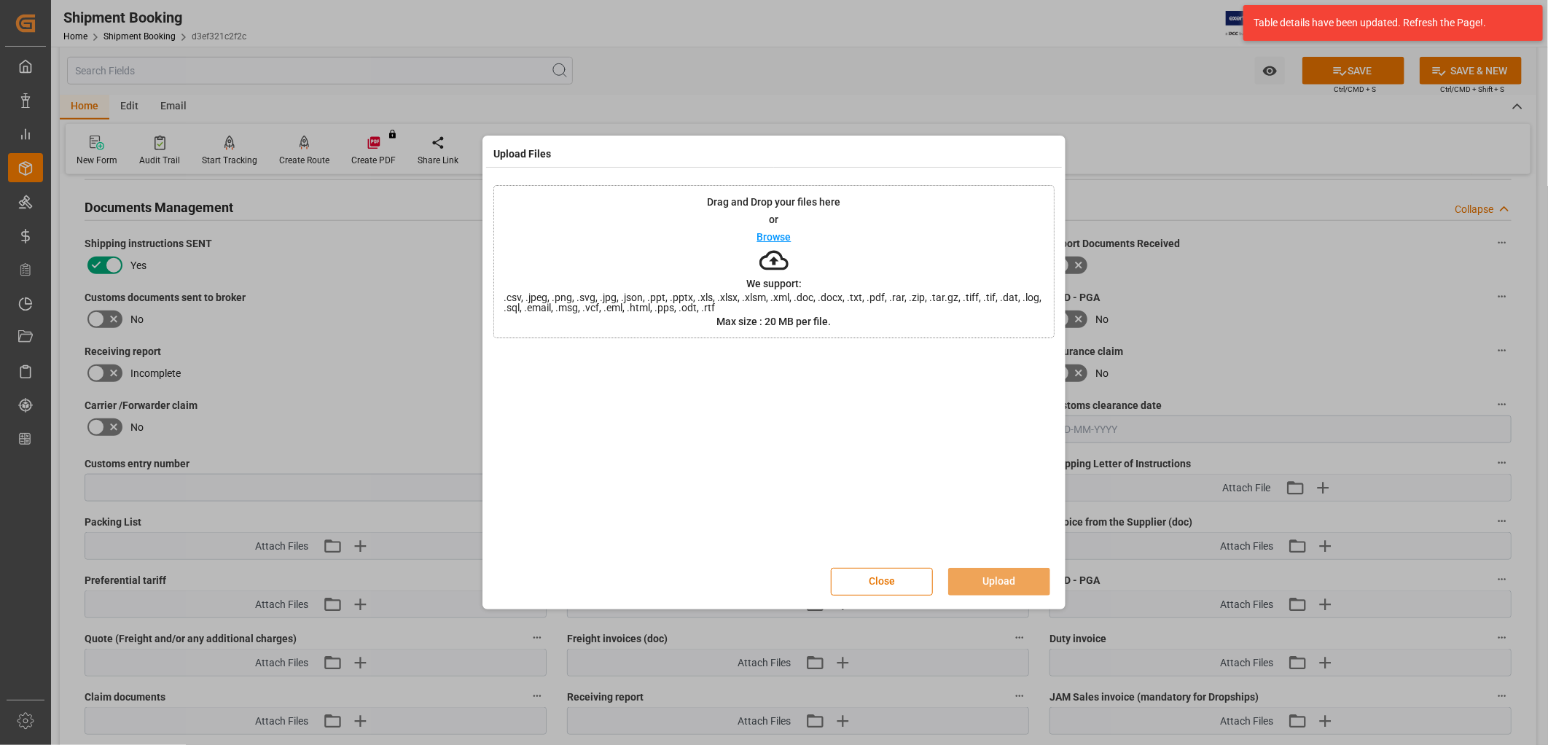
click at [777, 235] on p "Browse" at bounding box center [774, 237] width 34 height 10
click at [1009, 578] on button "Upload" at bounding box center [999, 582] width 102 height 28
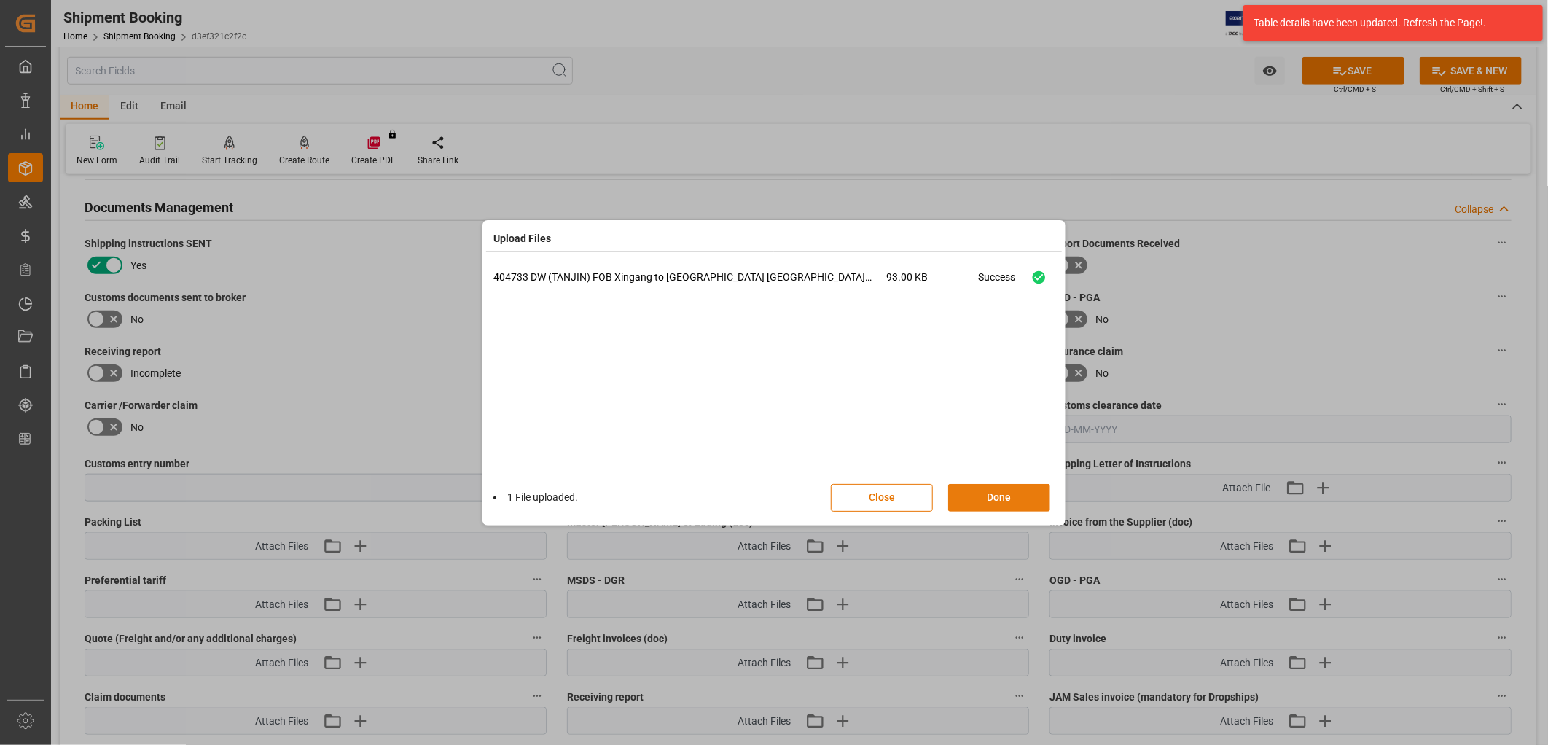
click at [1023, 496] on button "Done" at bounding box center [999, 498] width 102 height 28
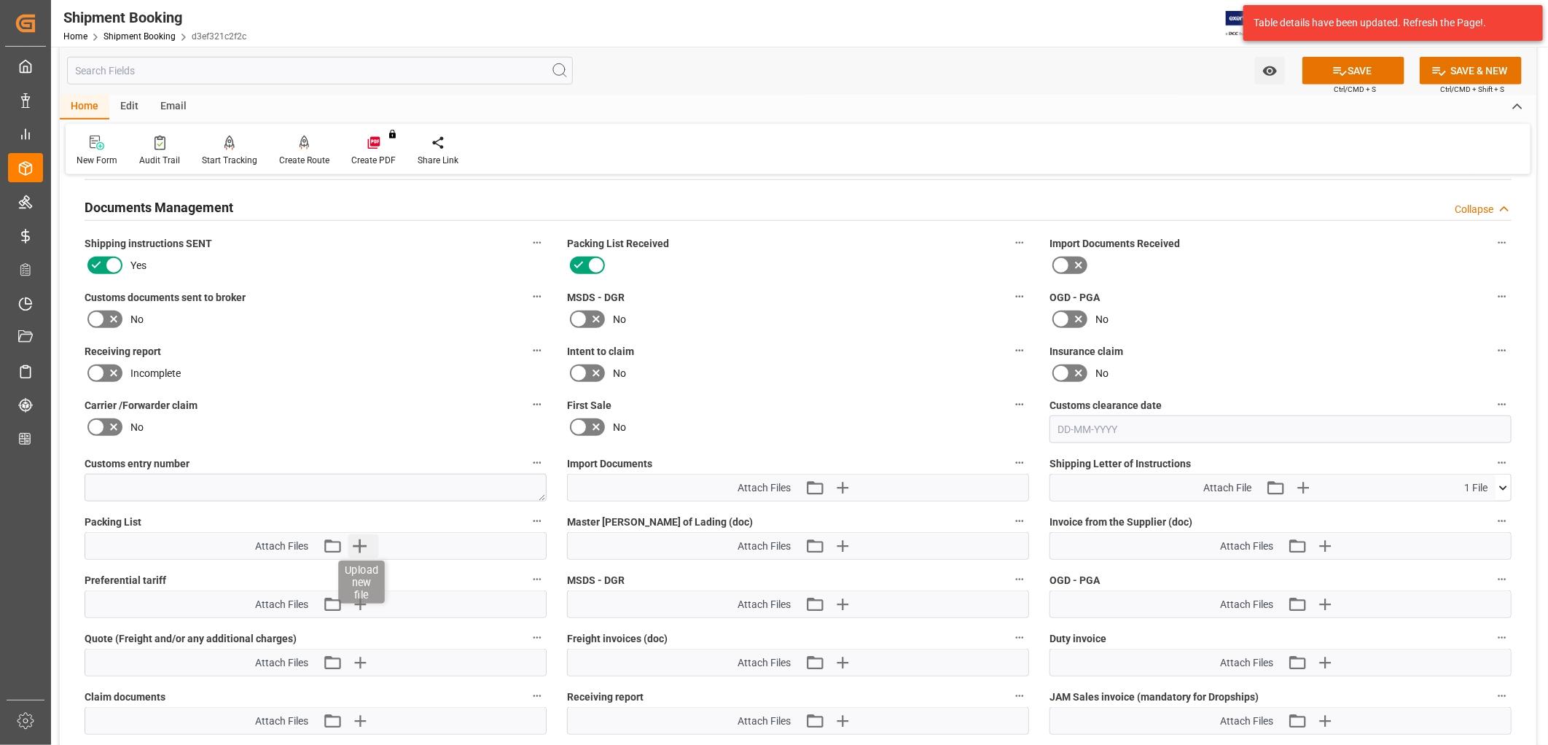
click at [359, 540] on icon "button" at bounding box center [360, 546] width 14 height 14
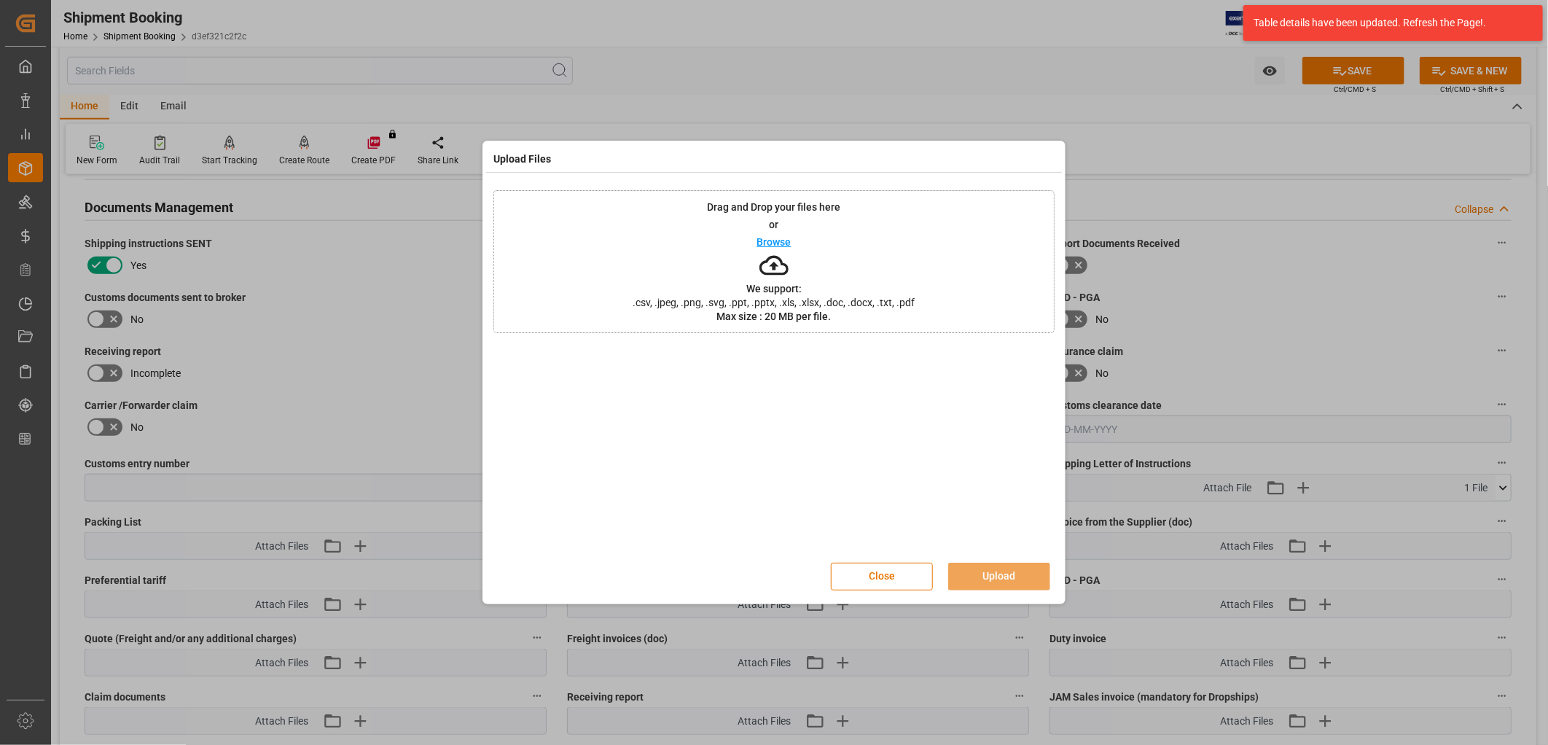
click at [774, 243] on p "Browse" at bounding box center [774, 242] width 34 height 10
click at [1015, 569] on button "Upload" at bounding box center [999, 577] width 102 height 28
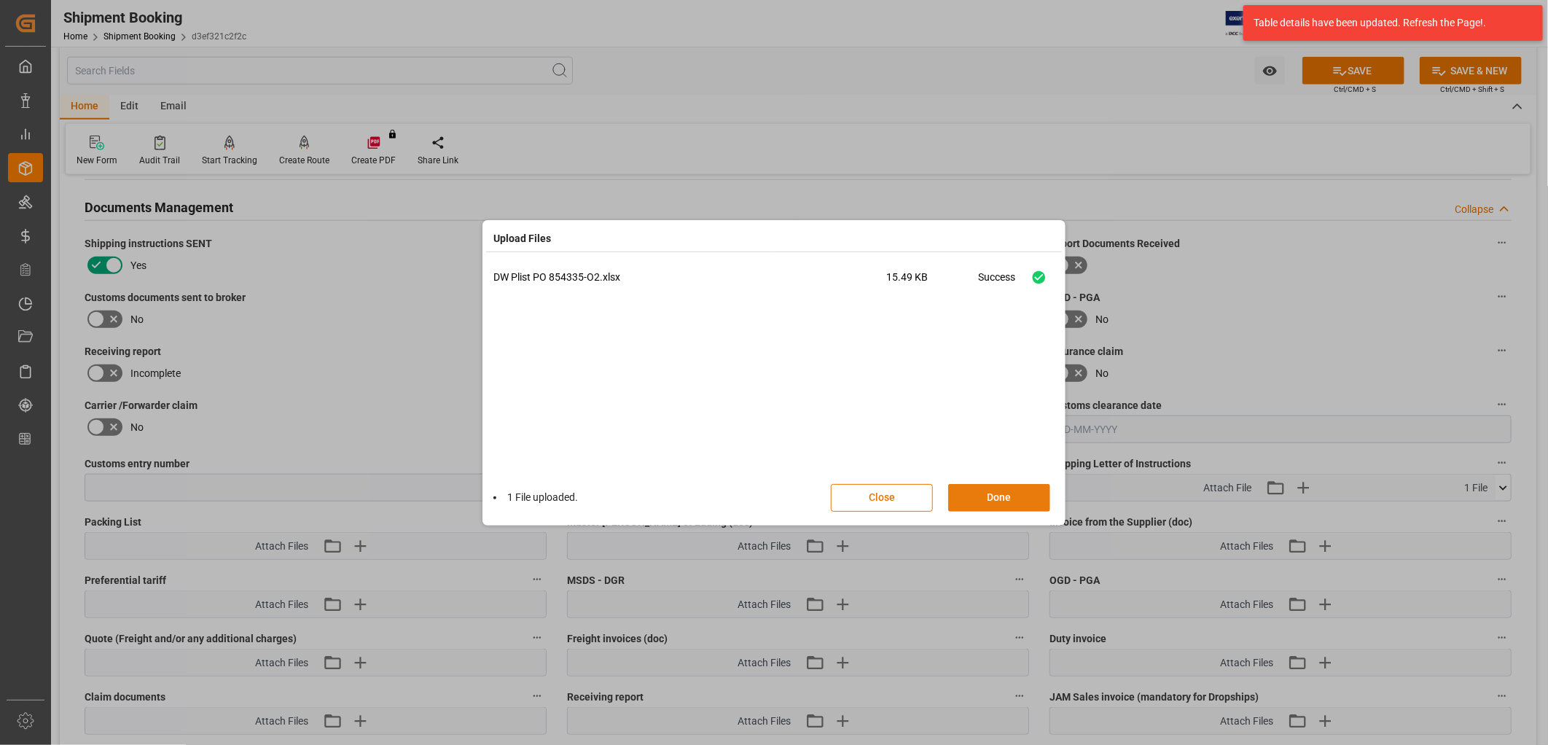
click at [1017, 491] on button "Done" at bounding box center [999, 498] width 102 height 28
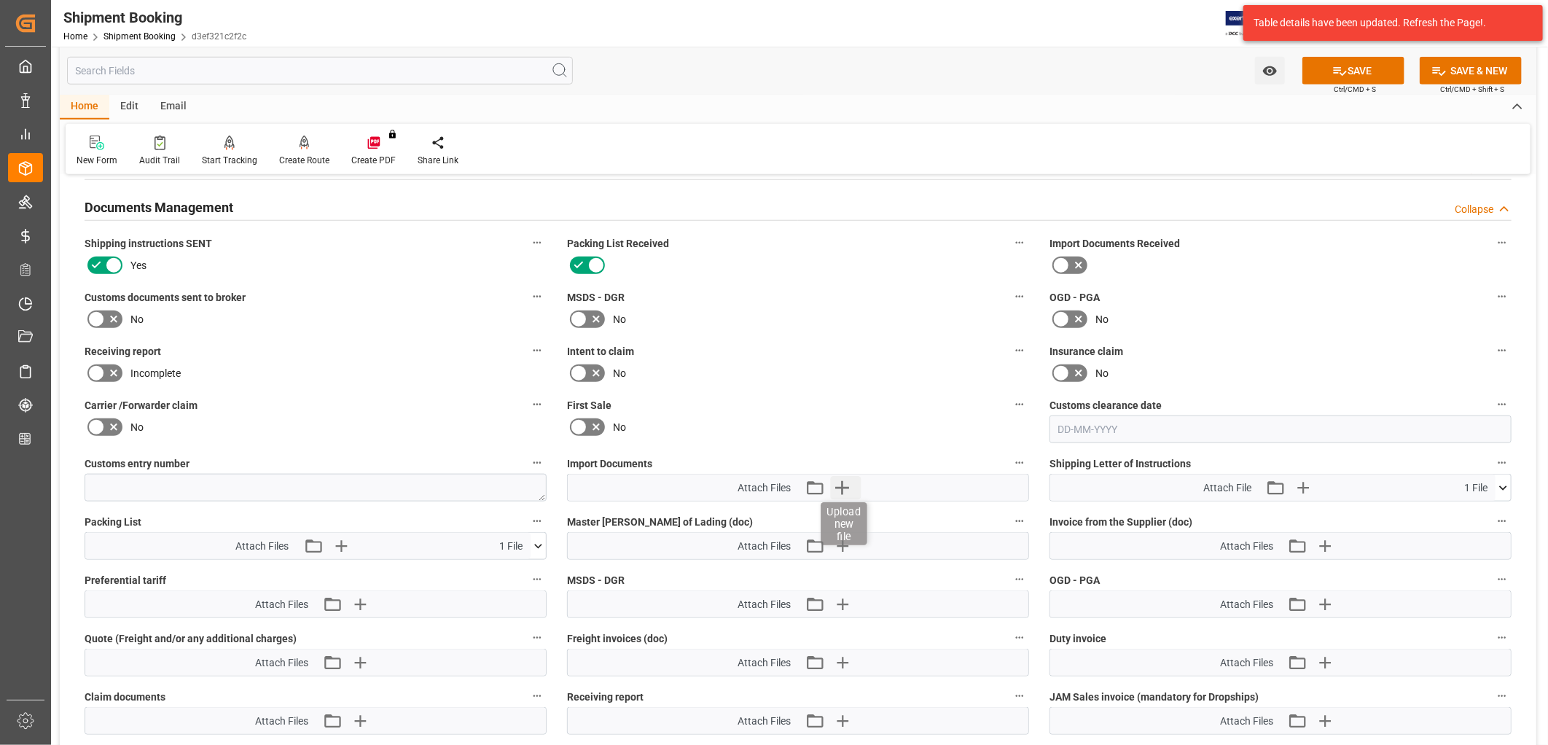
click at [842, 483] on icon "button" at bounding box center [842, 488] width 14 height 14
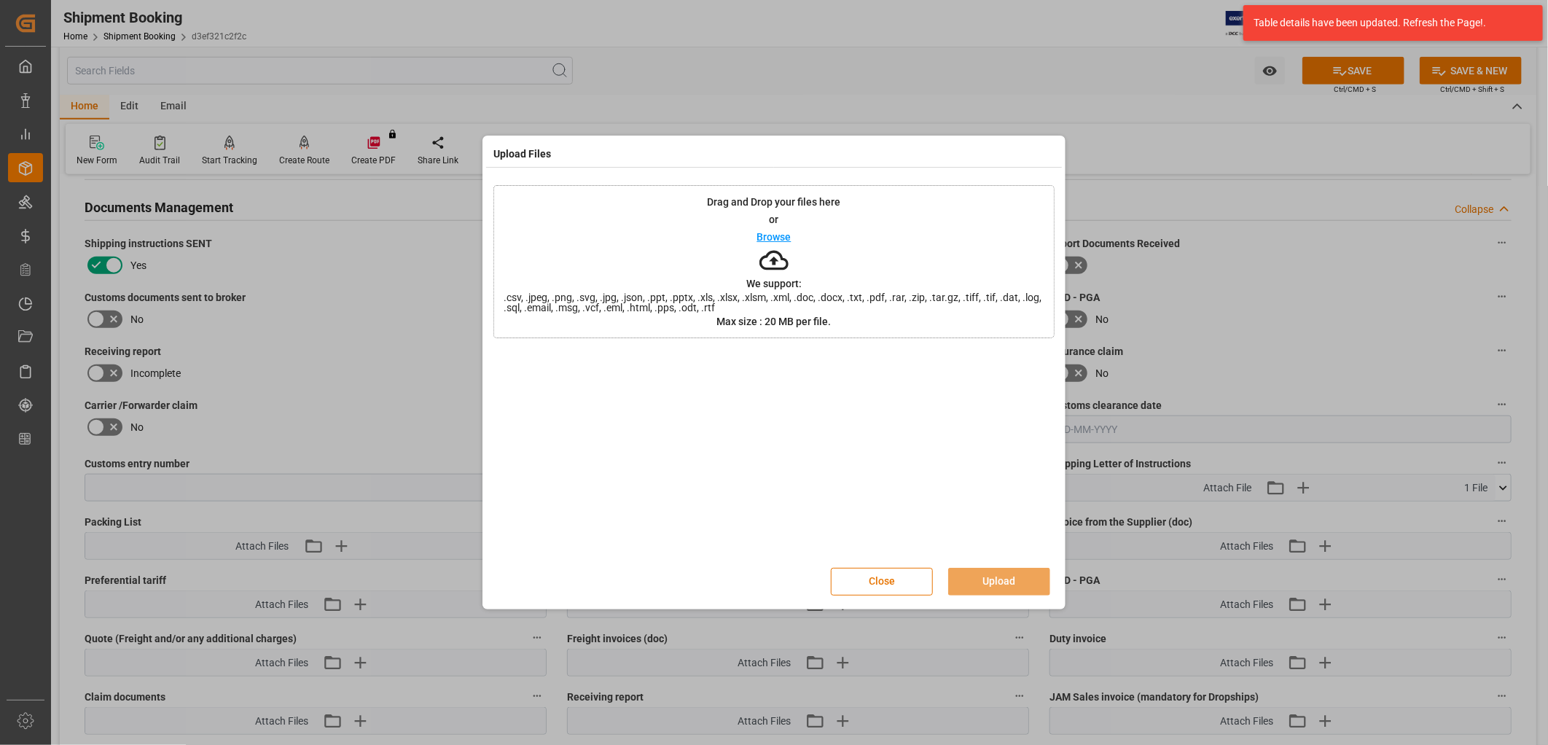
click at [785, 233] on p "Browse" at bounding box center [774, 237] width 34 height 10
click at [778, 235] on p "Browse" at bounding box center [774, 237] width 34 height 10
click at [1004, 576] on button "Upload" at bounding box center [999, 582] width 102 height 28
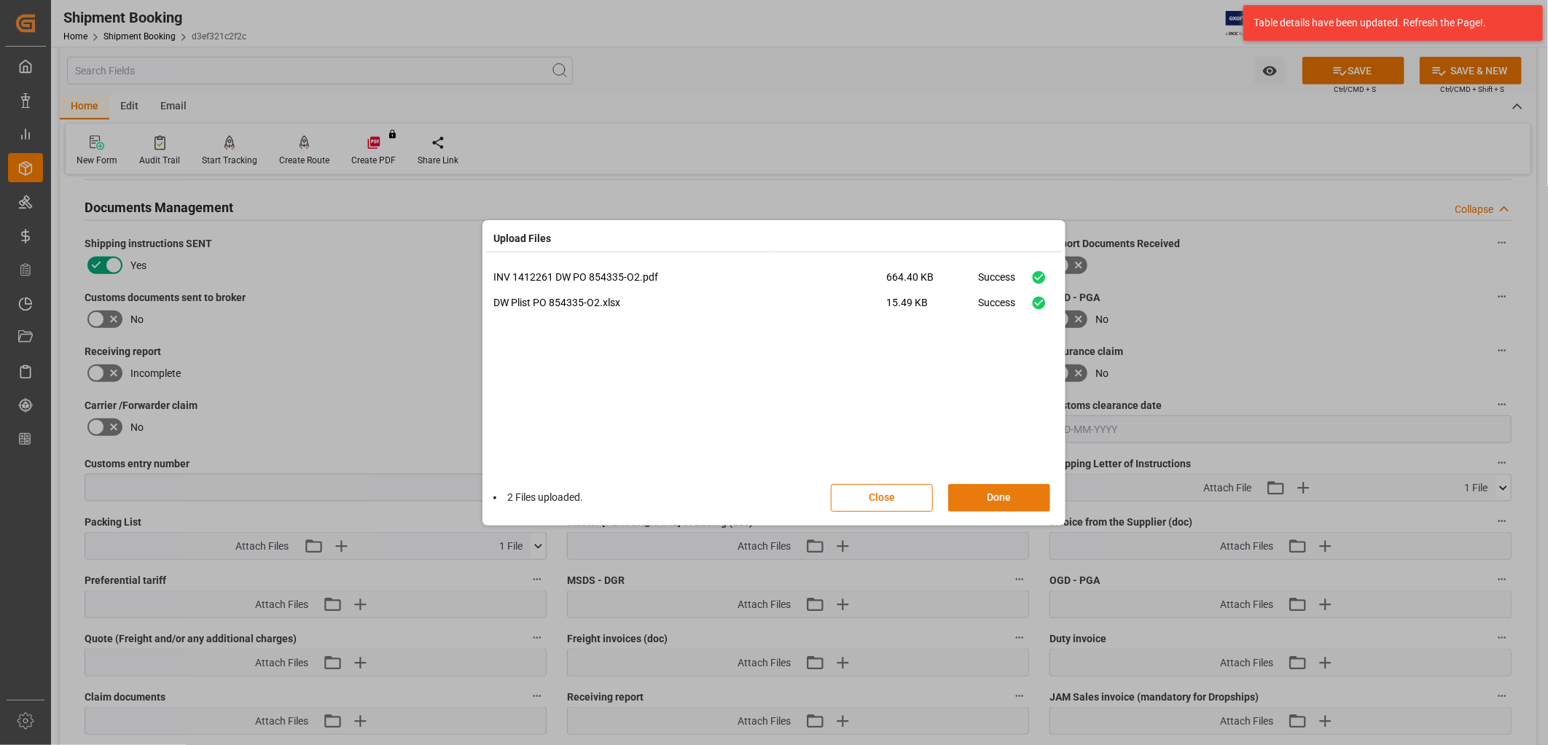
click at [1016, 491] on button "Done" at bounding box center [999, 498] width 102 height 28
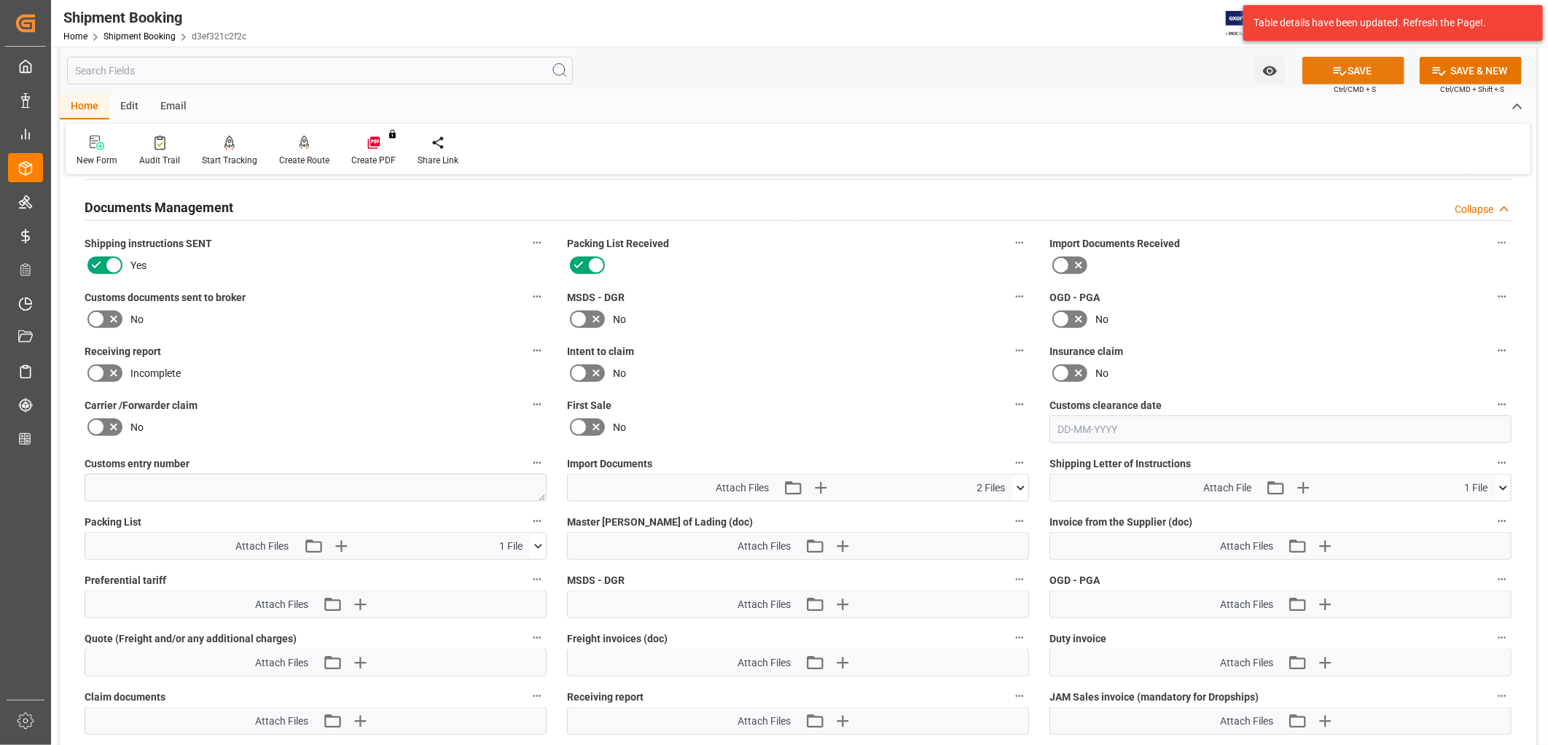
click at [1378, 70] on button "SAVE" at bounding box center [1353, 71] width 102 height 28
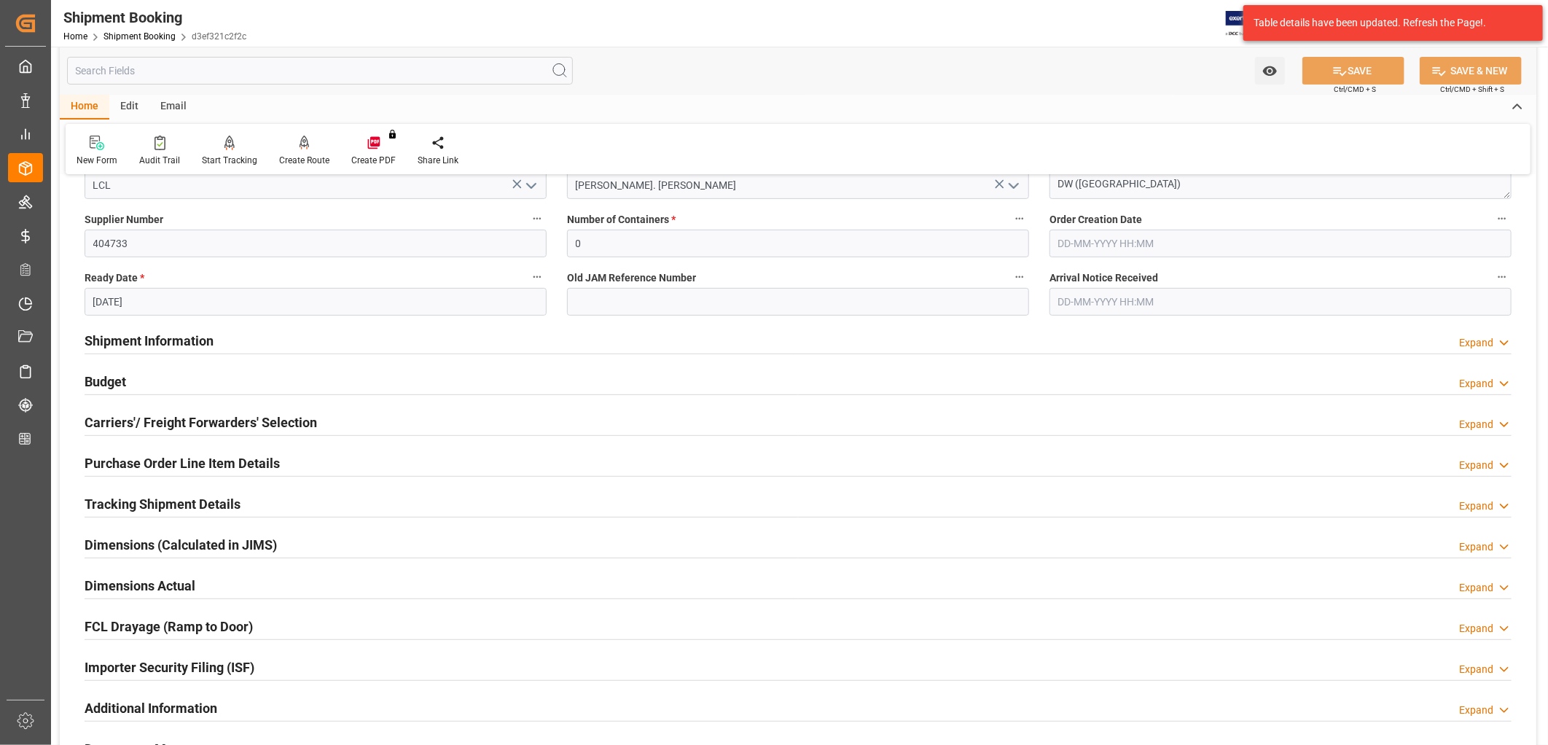
scroll to position [0, 0]
